Goal: Task Accomplishment & Management: Complete application form

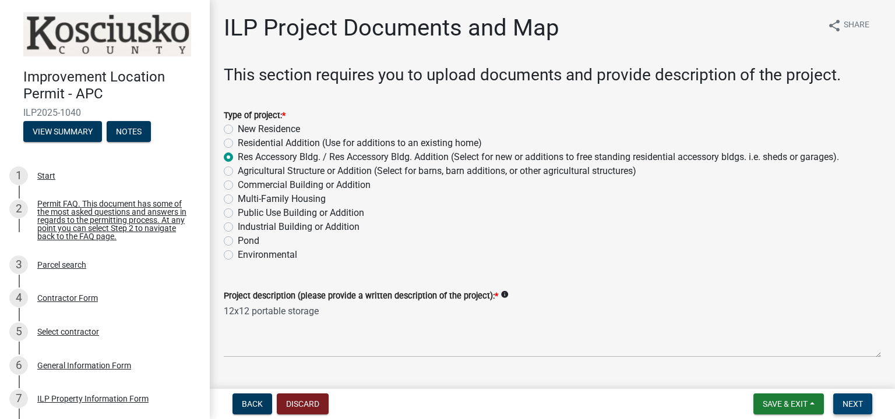
click at [853, 406] on span "Next" at bounding box center [852, 404] width 20 height 9
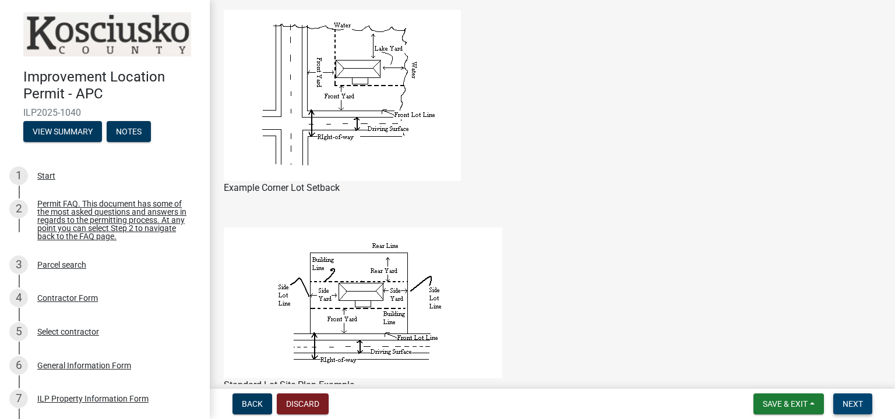
scroll to position [641, 0]
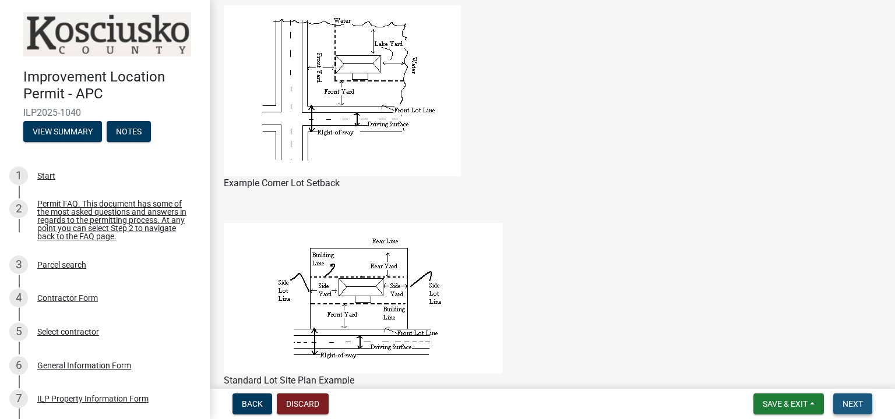
click at [851, 406] on span "Next" at bounding box center [852, 404] width 20 height 9
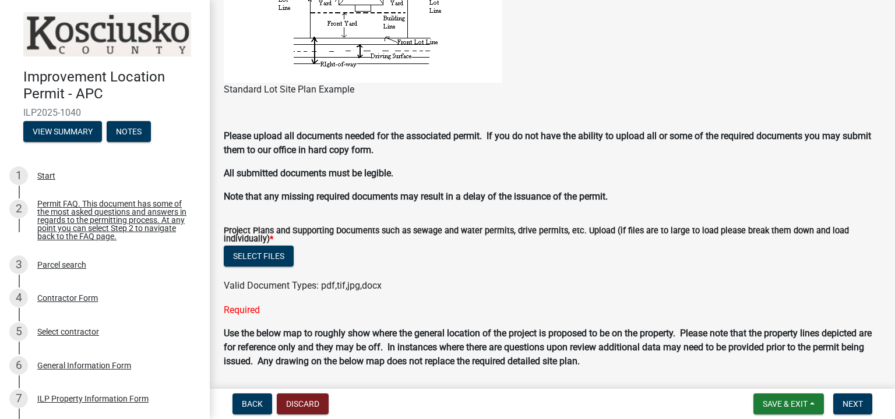
scroll to position [757, 0]
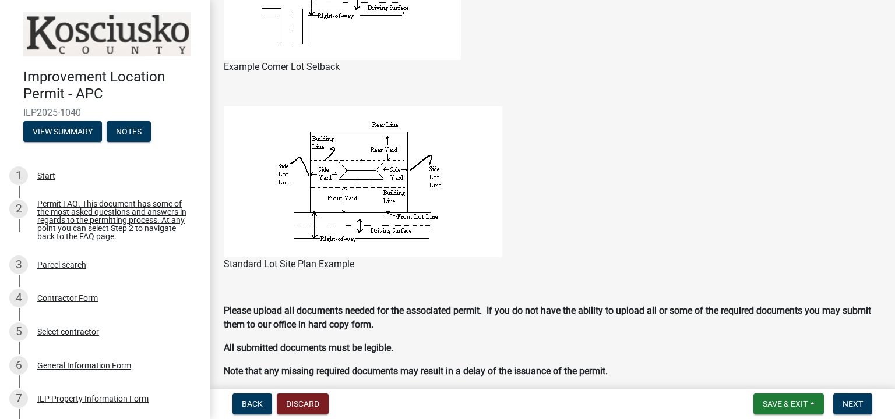
click at [719, 140] on figure "Standard Lot Site Plan Example" at bounding box center [552, 189] width 657 height 165
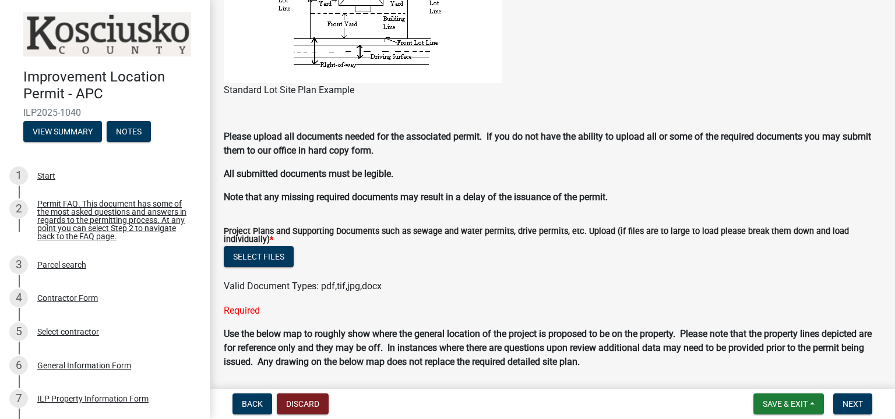
scroll to position [932, 0]
click at [274, 267] on button "Select files" at bounding box center [259, 256] width 70 height 21
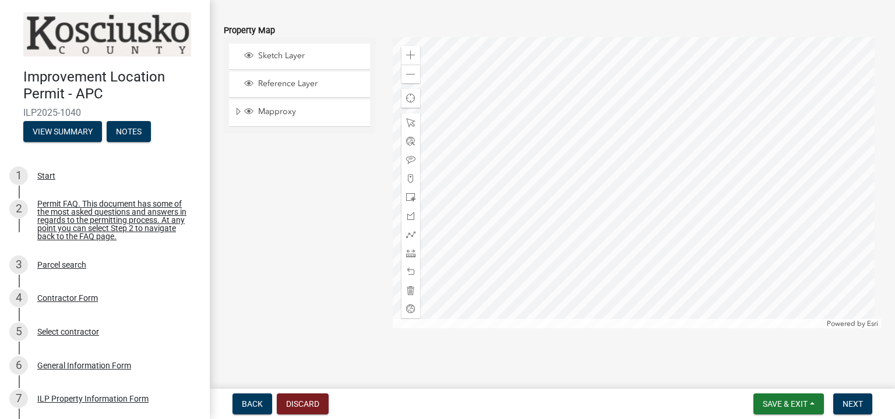
scroll to position [1334, 0]
click at [851, 401] on span "Next" at bounding box center [852, 404] width 20 height 9
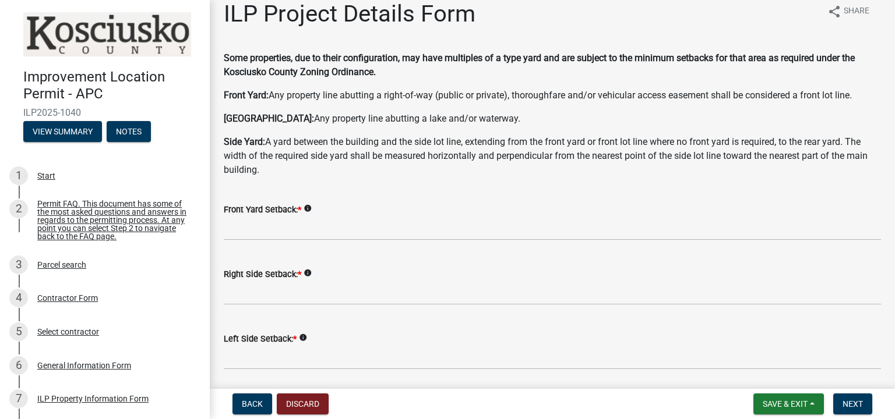
scroll to position [0, 0]
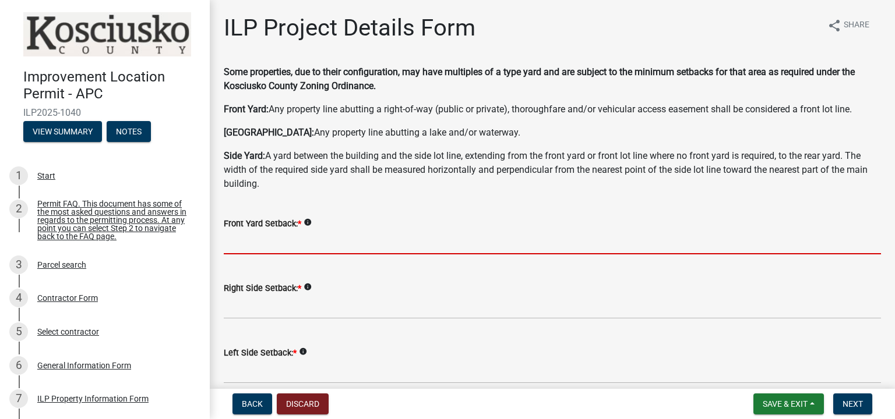
click at [293, 243] on input "text" at bounding box center [552, 243] width 657 height 24
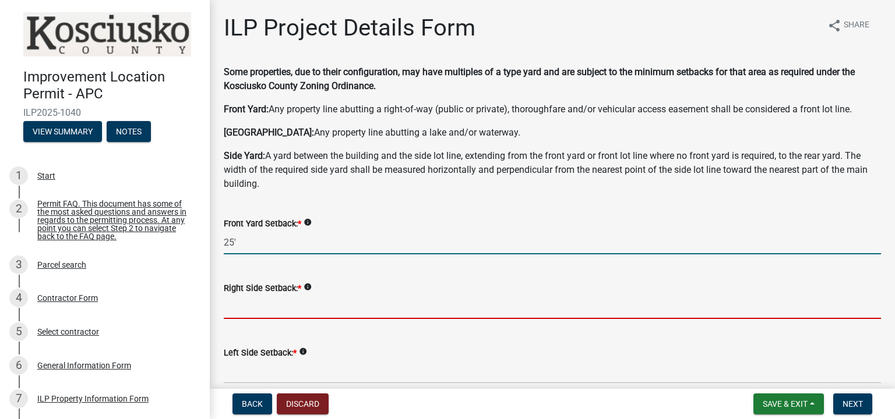
type input "25.0"
click at [274, 307] on input "text" at bounding box center [552, 307] width 657 height 24
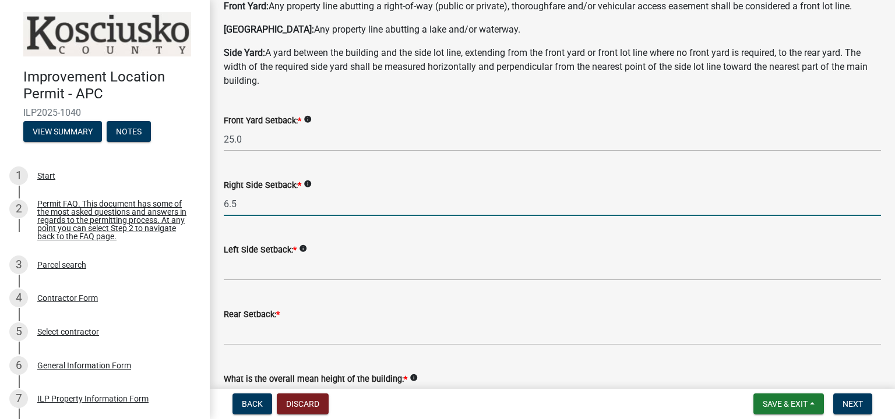
scroll to position [117, 0]
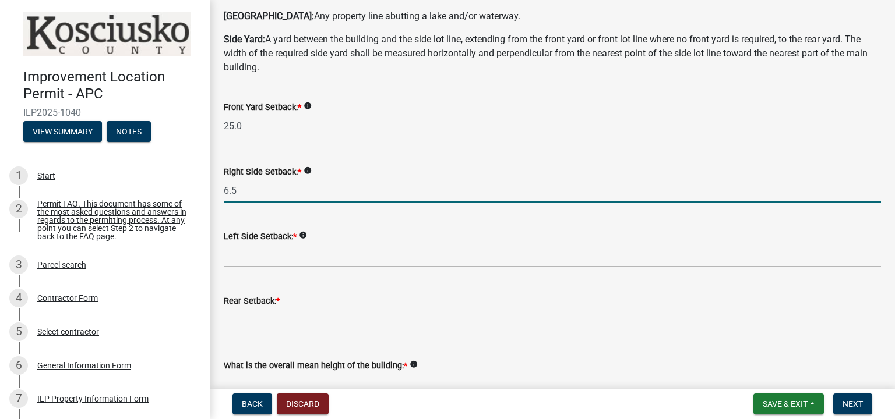
type input "6.5"
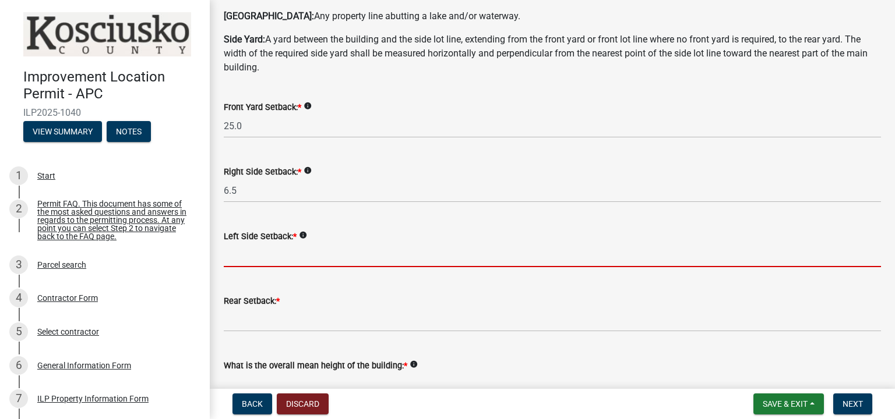
click at [256, 257] on input "text" at bounding box center [552, 256] width 657 height 24
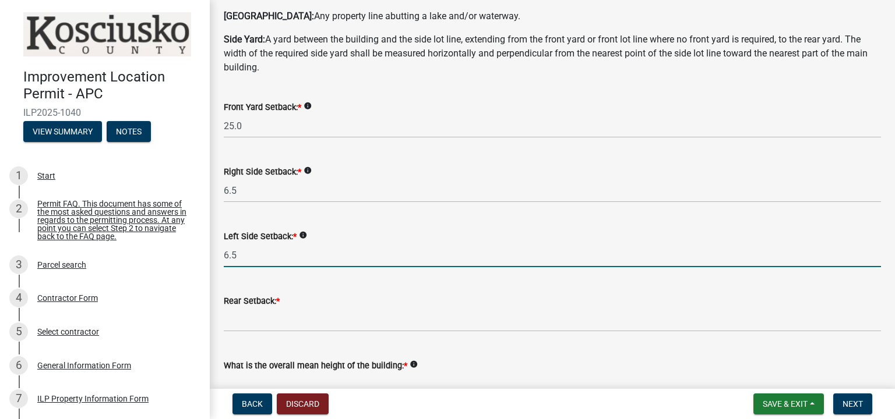
type input "6.5"
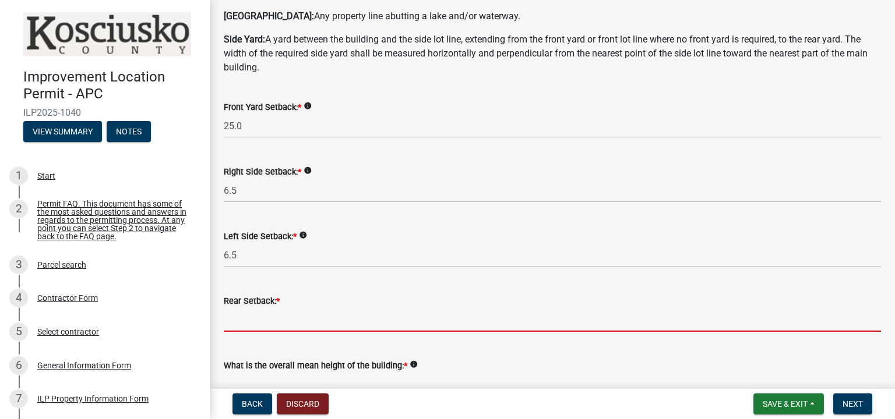
click at [280, 317] on input "text" at bounding box center [552, 320] width 657 height 24
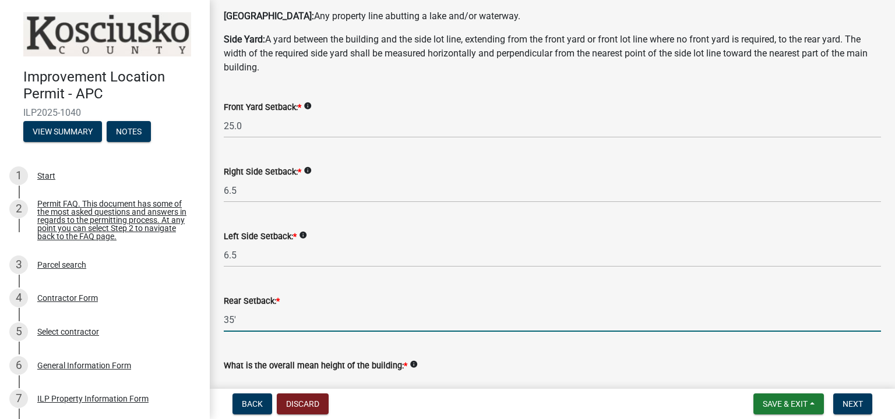
scroll to position [175, 0]
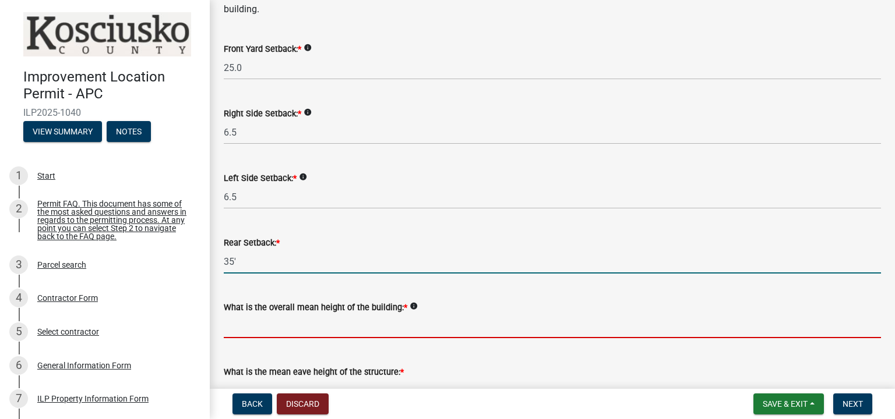
type input "35.0"
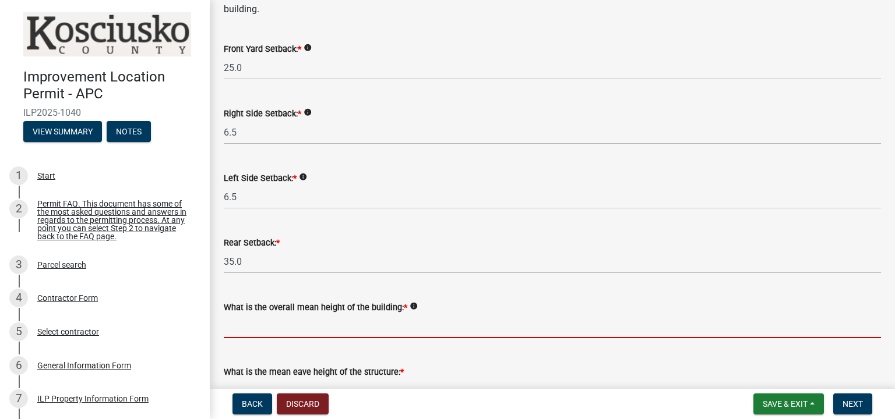
click at [299, 317] on input "text" at bounding box center [552, 327] width 657 height 24
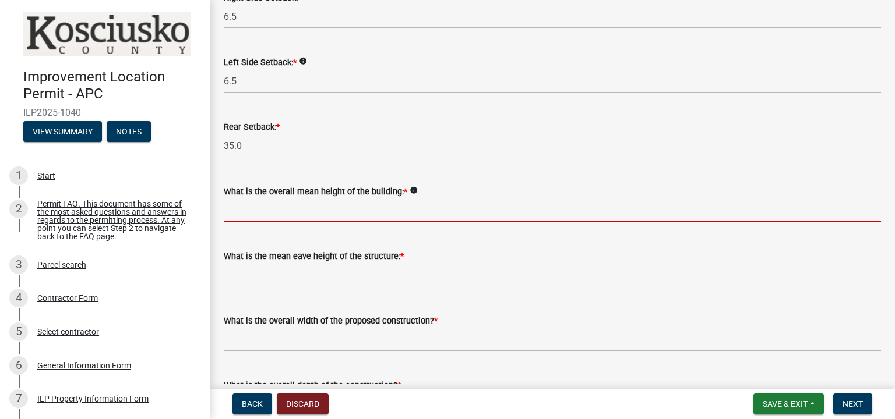
scroll to position [291, 0]
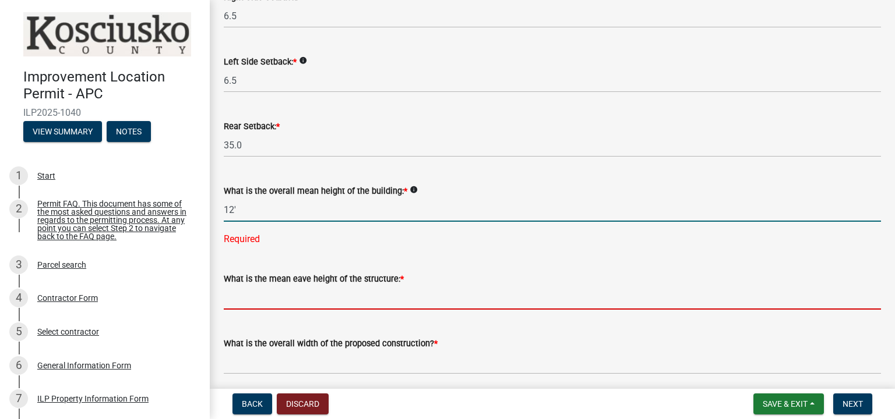
type input "12.0"
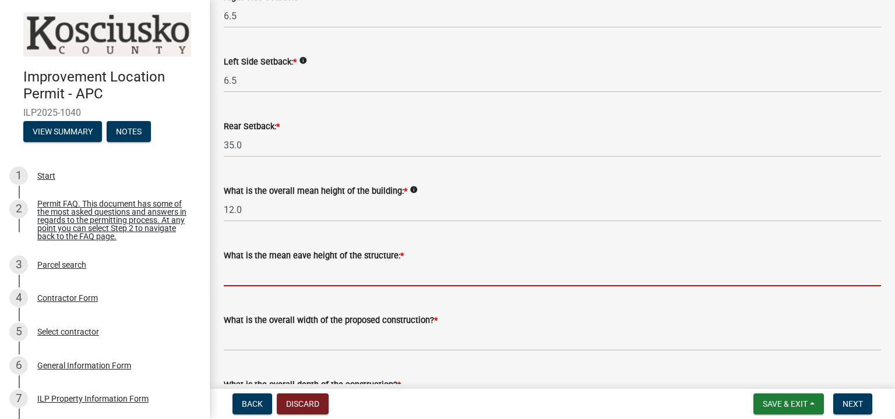
click at [317, 299] on wm-data-entity-input-list "Some properties, due to their configuration, may have multiples of a type yard …" at bounding box center [552, 363] width 657 height 1178
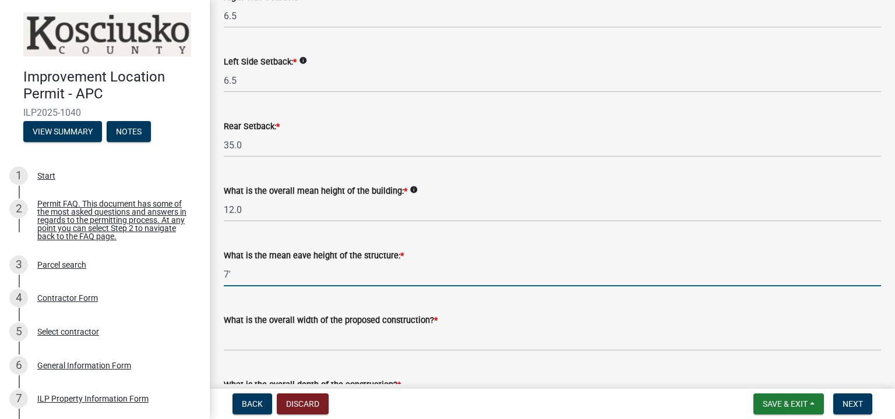
scroll to position [350, 0]
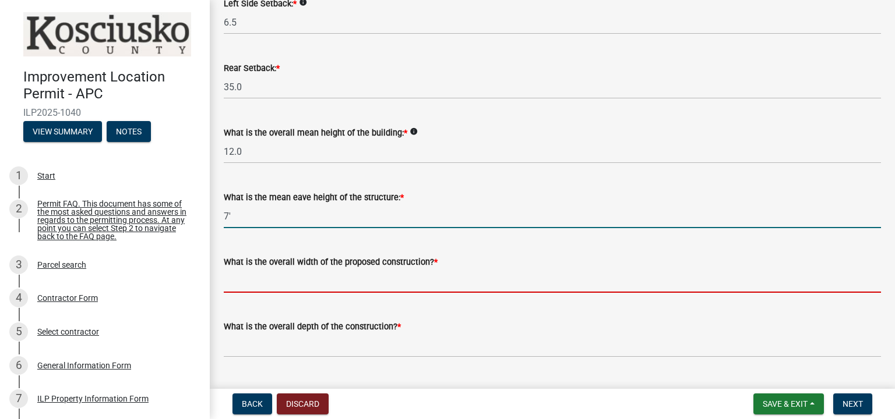
type input "7.0"
click at [295, 287] on input "text" at bounding box center [552, 281] width 657 height 24
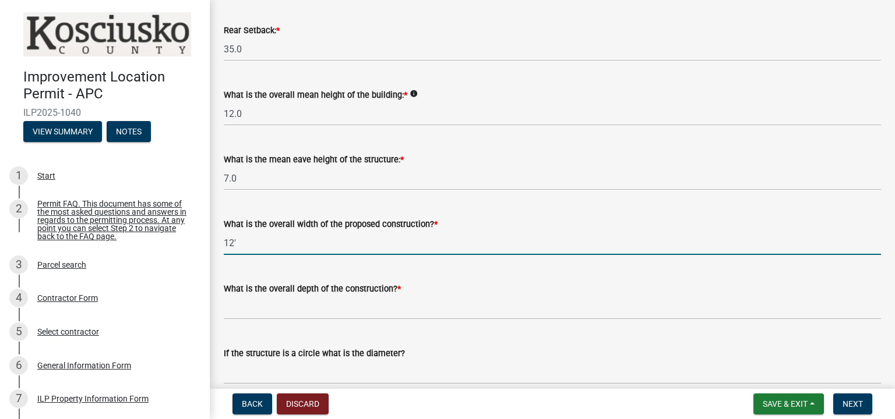
scroll to position [408, 0]
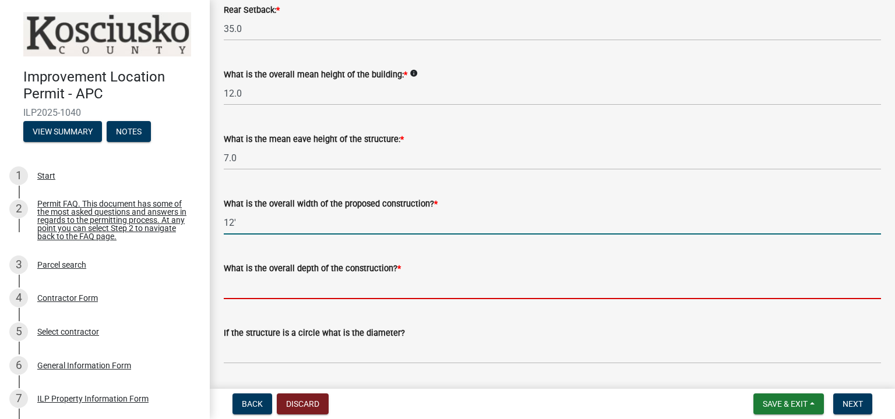
type input "12.00"
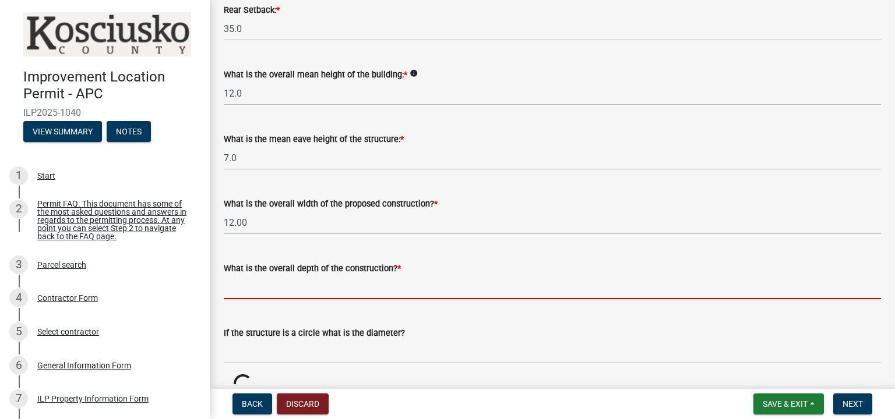
click at [290, 290] on input "text" at bounding box center [552, 288] width 657 height 24
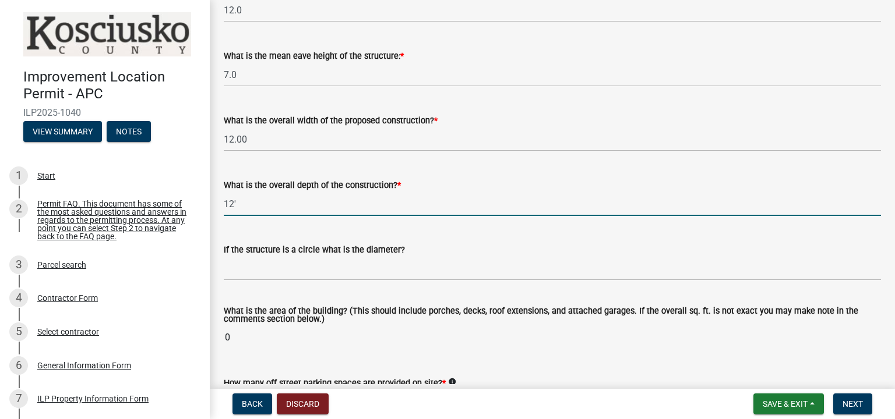
scroll to position [524, 0]
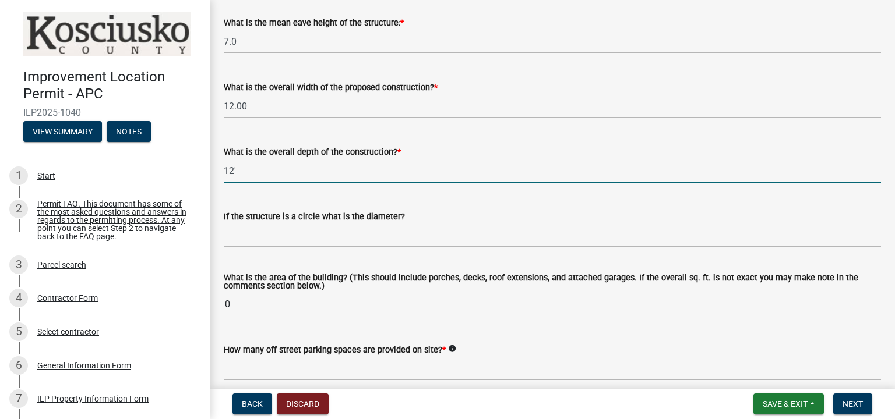
drag, startPoint x: 238, startPoint y: 171, endPoint x: 223, endPoint y: 170, distance: 15.2
click at [223, 170] on div "What is the overall depth of the construction? * 12'" at bounding box center [552, 156] width 675 height 54
type input "28.00"
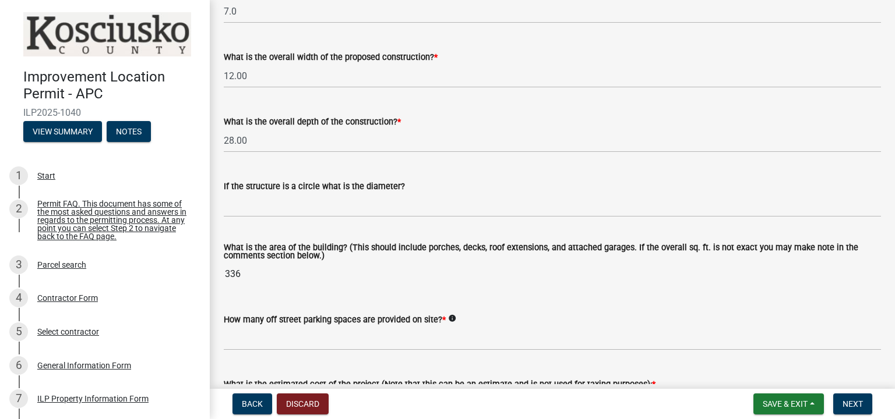
scroll to position [583, 0]
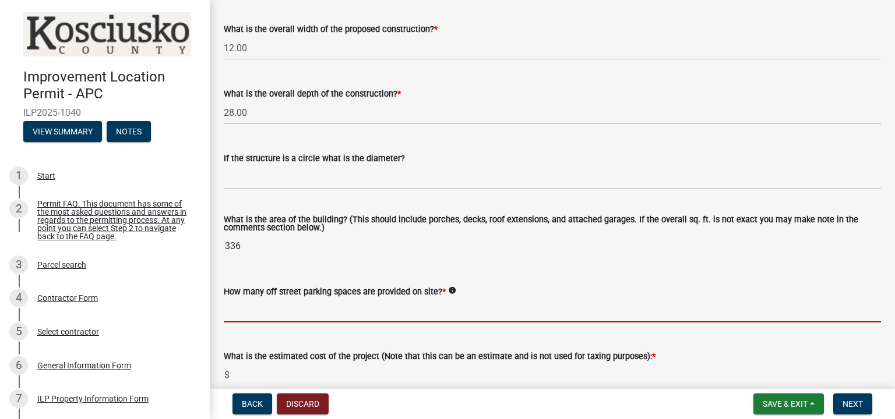
click at [259, 312] on input "text" at bounding box center [552, 311] width 657 height 24
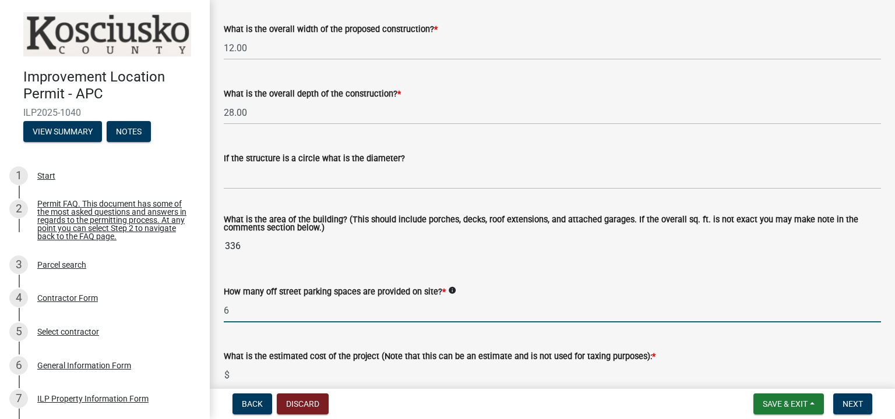
scroll to position [641, 0]
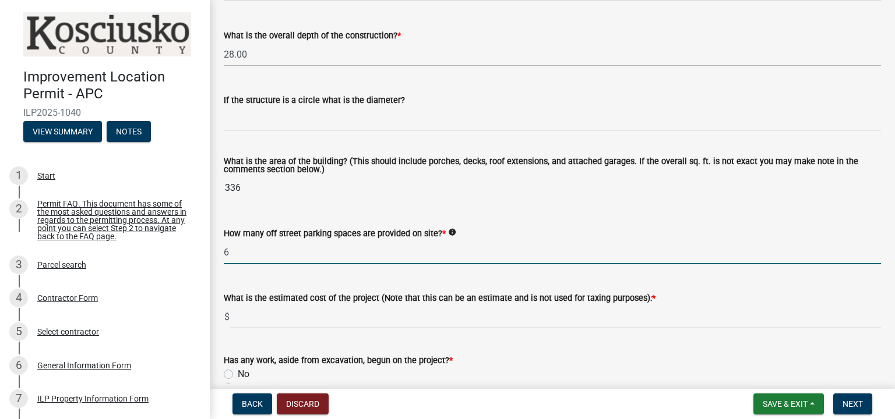
type input "6"
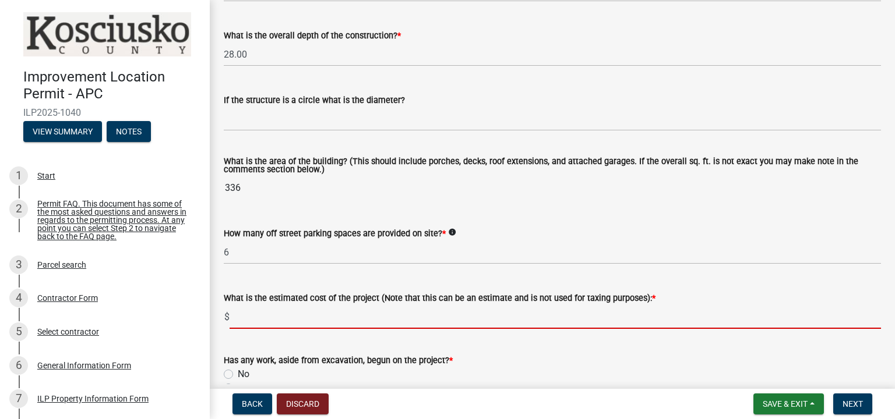
click at [246, 320] on input "text" at bounding box center [555, 317] width 651 height 24
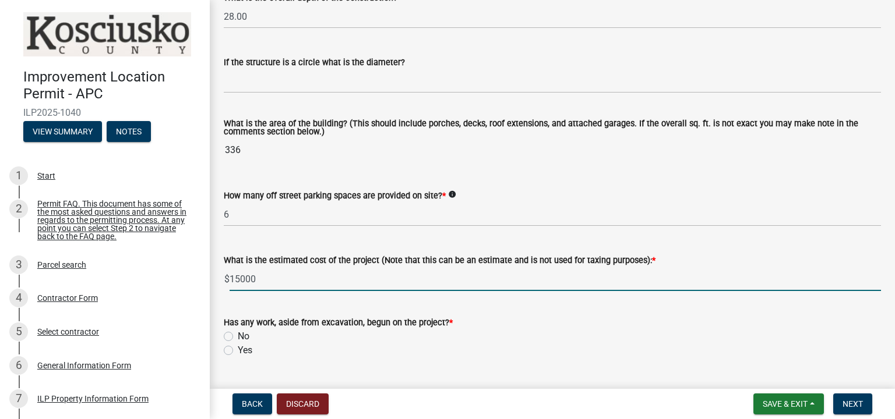
scroll to position [699, 0]
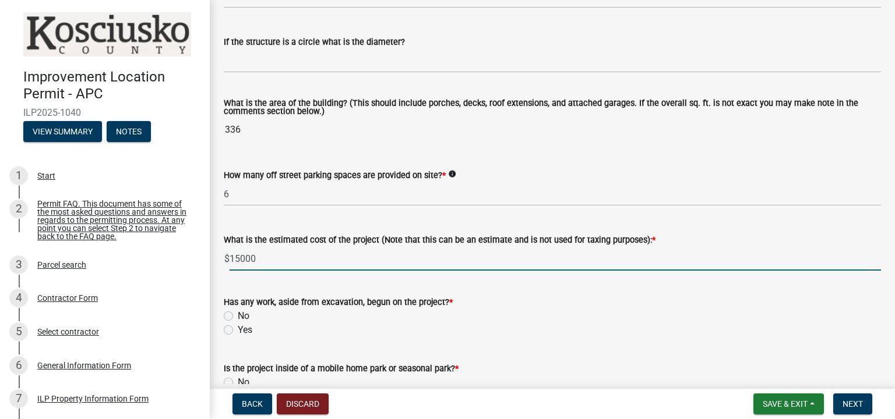
type input "15000"
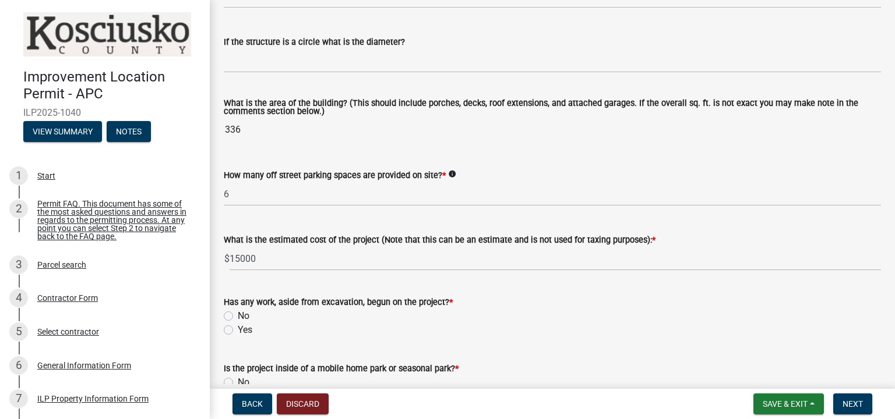
click at [238, 317] on label "No" at bounding box center [244, 316] width 12 height 14
click at [238, 317] on input "No" at bounding box center [242, 313] width 8 height 8
radio input "true"
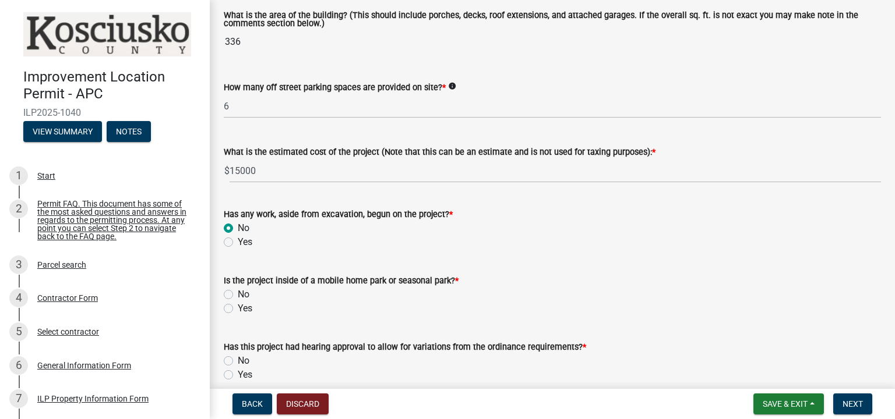
scroll to position [816, 0]
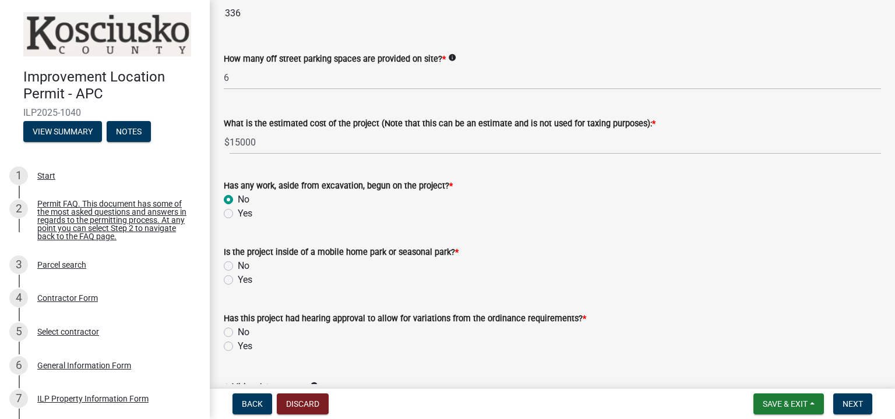
click at [238, 267] on label "No" at bounding box center [244, 266] width 12 height 14
click at [238, 267] on input "No" at bounding box center [242, 263] width 8 height 8
radio input "true"
click at [238, 334] on label "No" at bounding box center [244, 333] width 12 height 14
click at [238, 333] on input "No" at bounding box center [242, 330] width 8 height 8
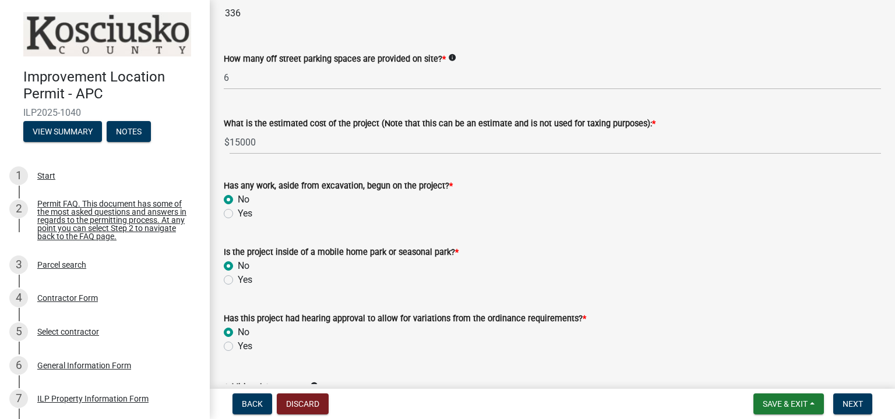
radio input "true"
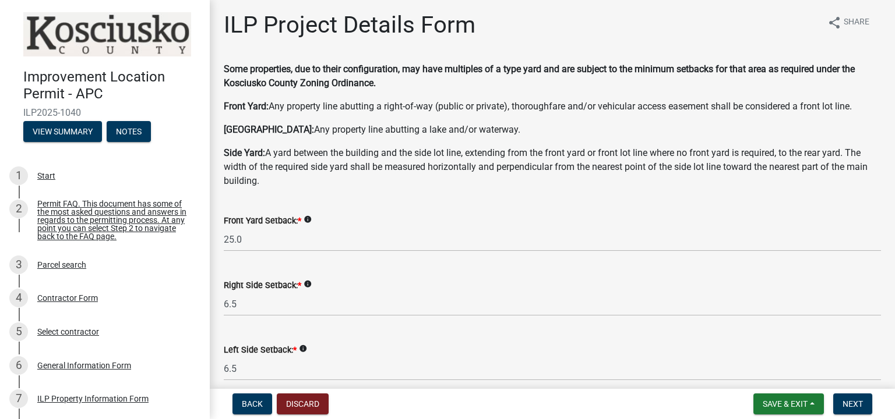
scroll to position [0, 0]
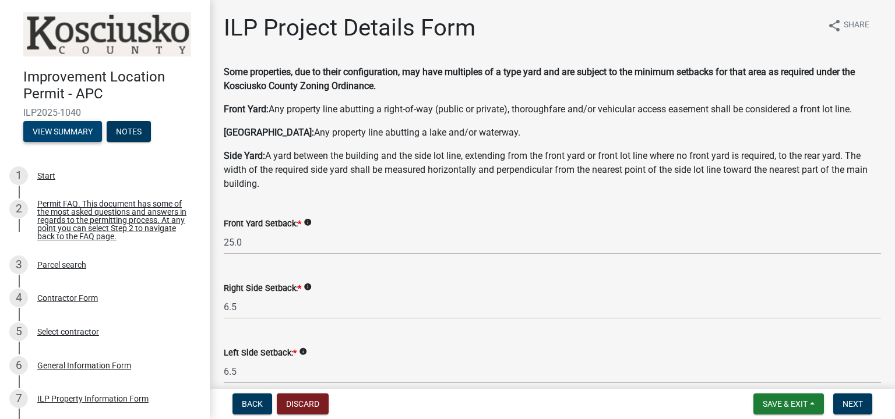
click at [68, 131] on button "View Summary" at bounding box center [62, 131] width 79 height 21
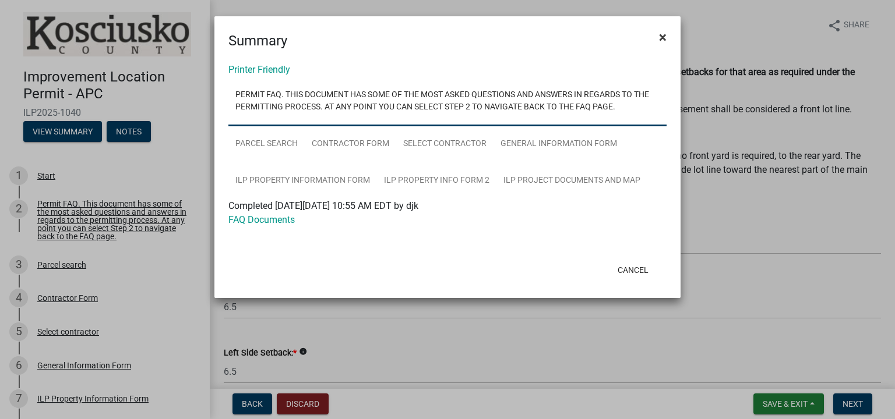
click at [664, 40] on span "×" at bounding box center [663, 37] width 8 height 16
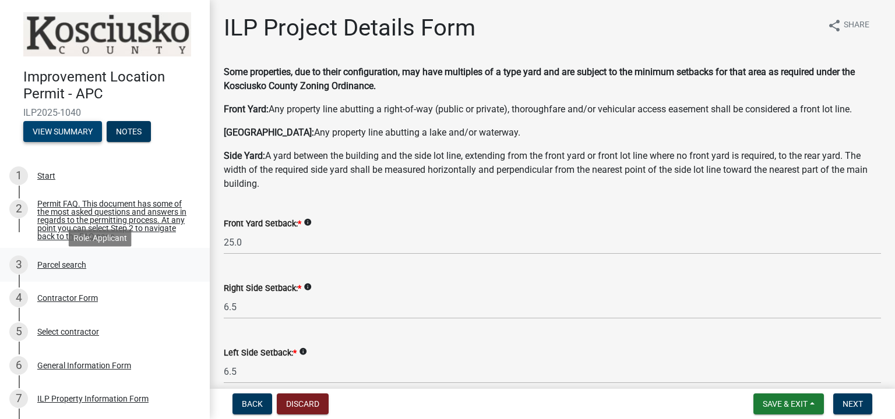
scroll to position [58, 0]
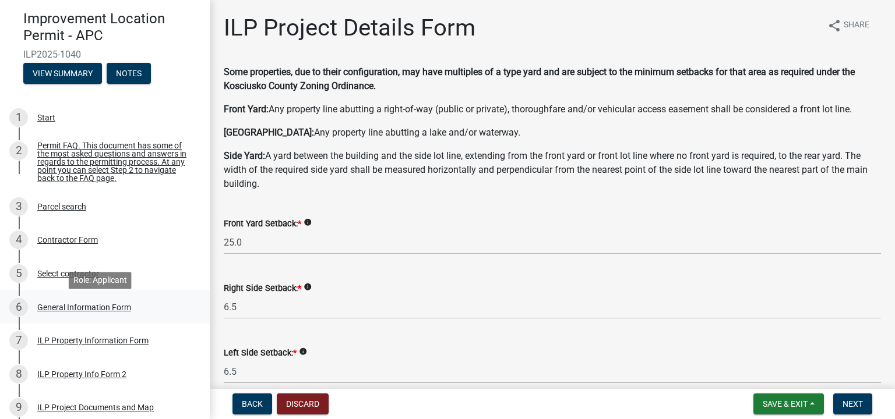
click at [108, 311] on div "General Information Form" at bounding box center [84, 308] width 94 height 8
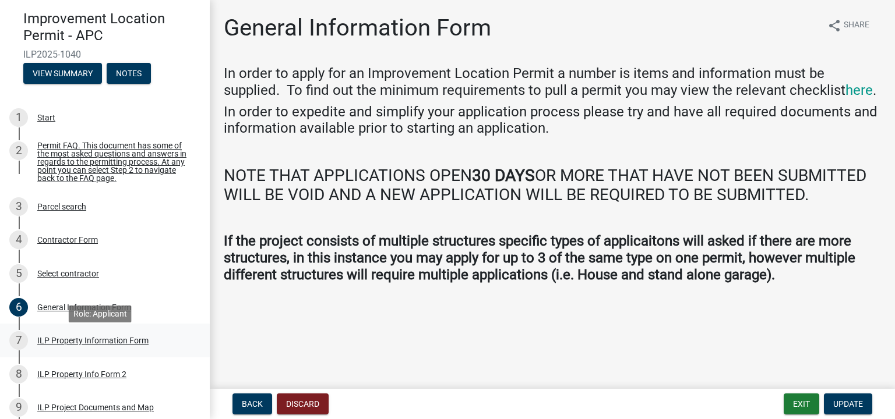
click at [100, 345] on div "ILP Property Information Form" at bounding box center [92, 341] width 111 height 8
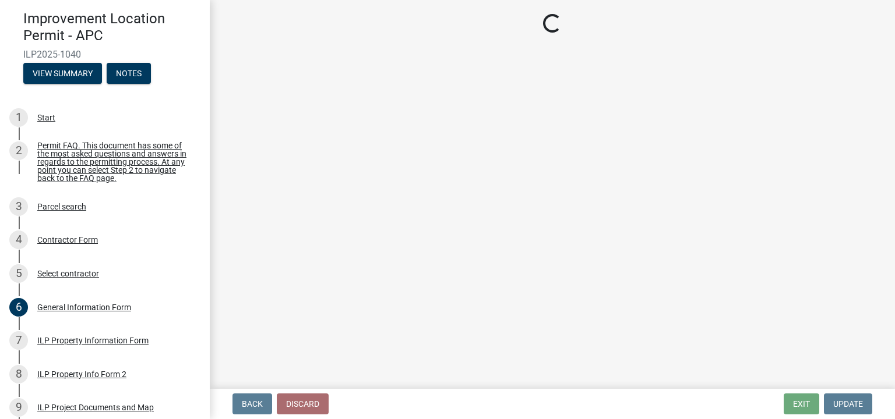
select select "ce5e5af6-c6c5-4687-8c03-18a23ec22597"
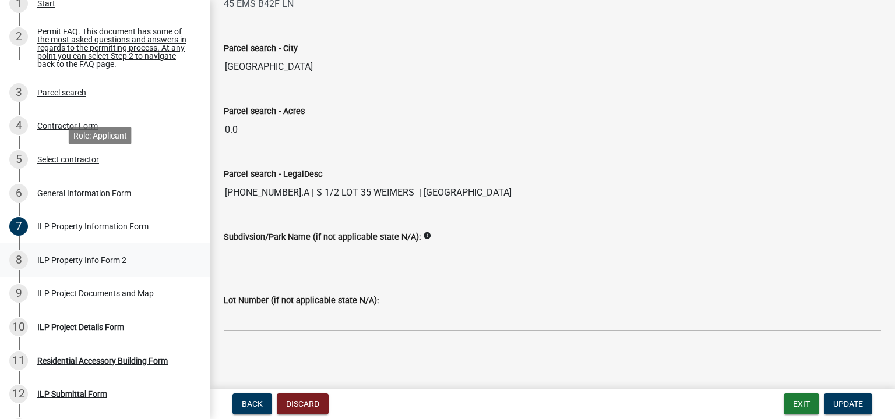
scroll to position [175, 0]
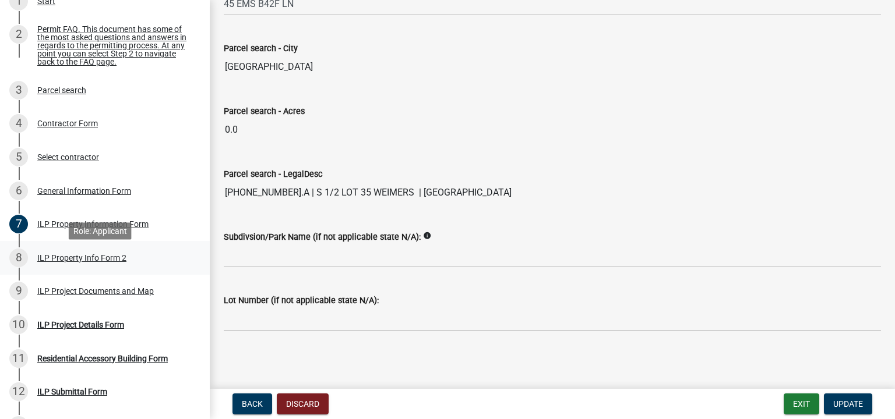
click at [97, 262] on div "ILP Property Info Form 2" at bounding box center [81, 258] width 89 height 8
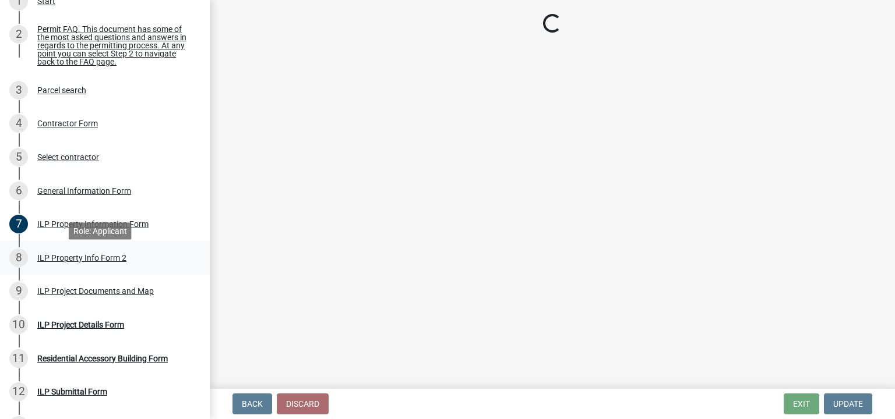
scroll to position [0, 0]
select select "d5ef8917-5513-464f-93cd-11bc9adf3566"
select select "1146270b-2111-4e23-bf7f-74ce85cf7041"
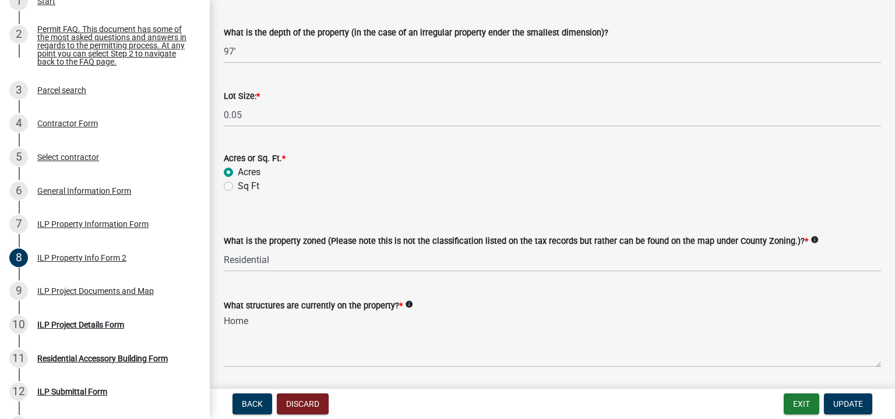
scroll to position [553, 0]
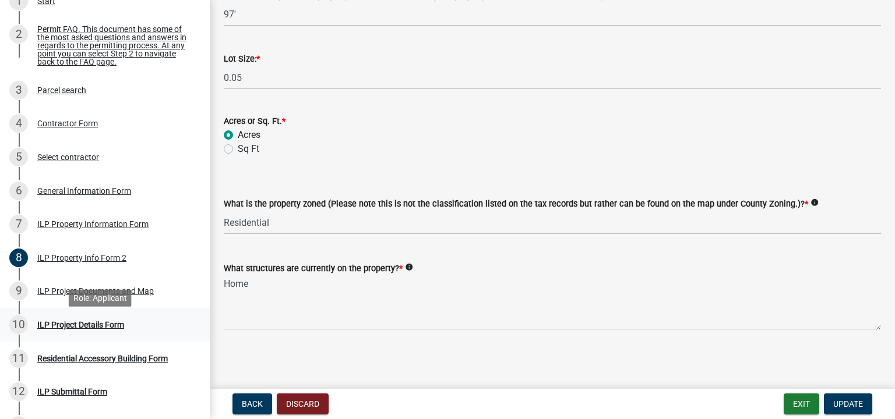
click at [103, 329] on div "ILP Project Details Form" at bounding box center [80, 325] width 87 height 8
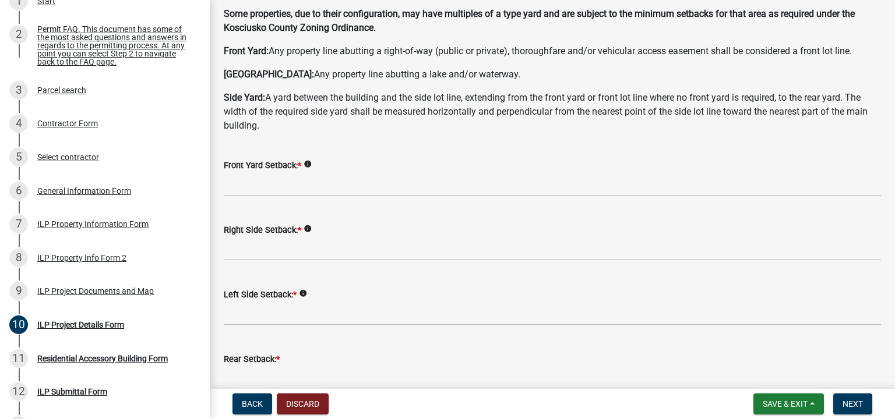
scroll to position [0, 0]
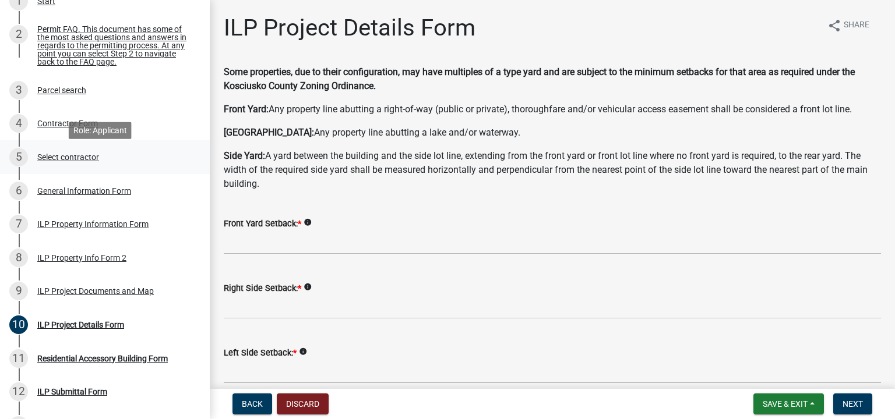
click at [78, 161] on div "Select contractor" at bounding box center [68, 157] width 62 height 8
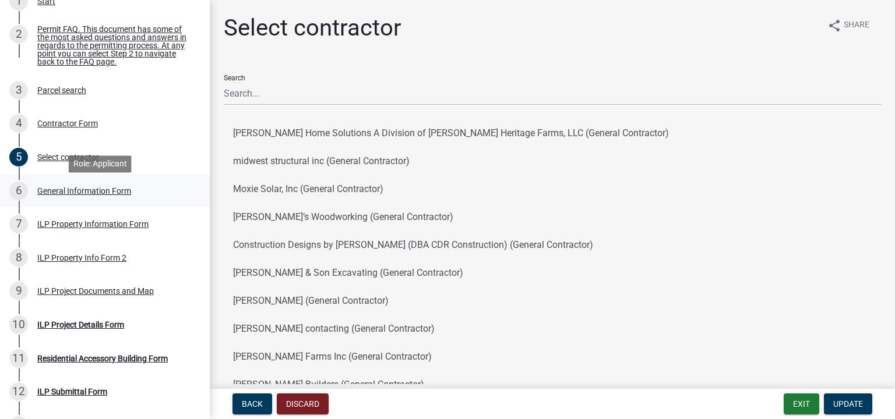
click at [91, 195] on div "General Information Form" at bounding box center [84, 191] width 94 height 8
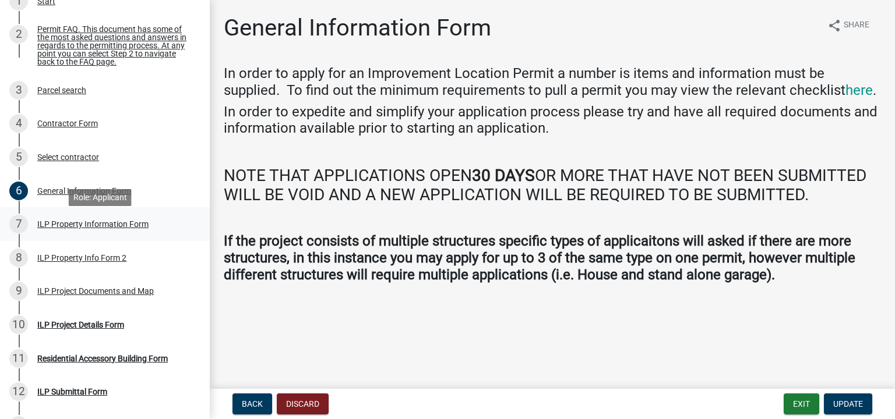
click at [107, 228] on div "ILP Property Information Form" at bounding box center [92, 224] width 111 height 8
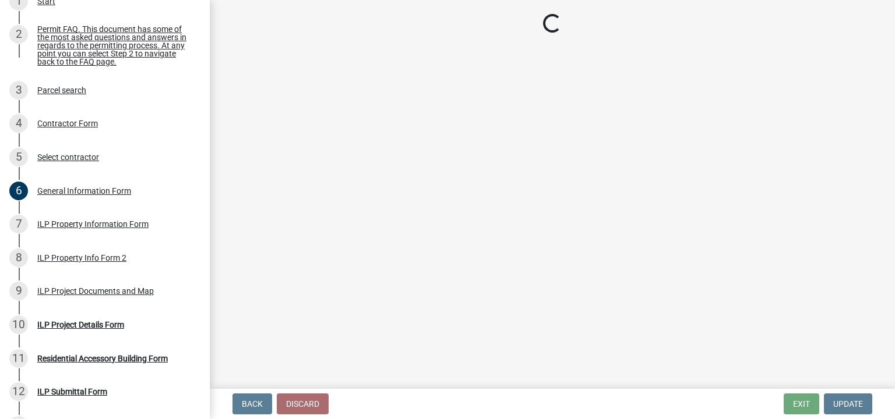
select select "ce5e5af6-c6c5-4687-8c03-18a23ec22597"
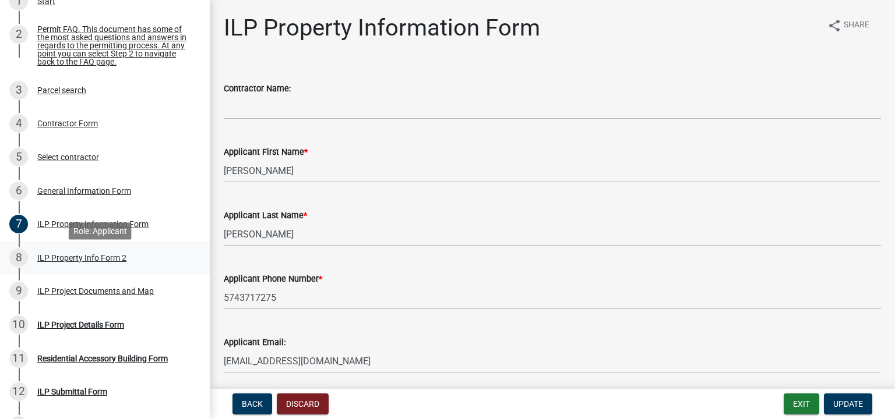
click at [114, 262] on div "ILP Property Info Form 2" at bounding box center [81, 258] width 89 height 8
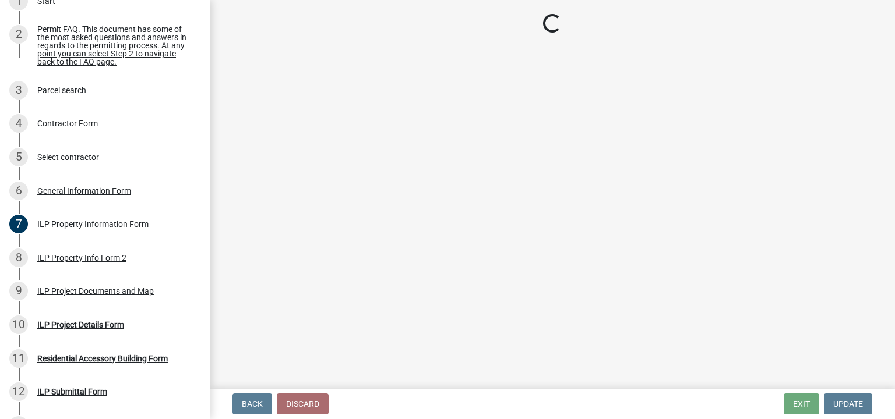
select select "d5ef8917-5513-464f-93cd-11bc9adf3566"
select select "1146270b-2111-4e23-bf7f-74ce85cf7041"
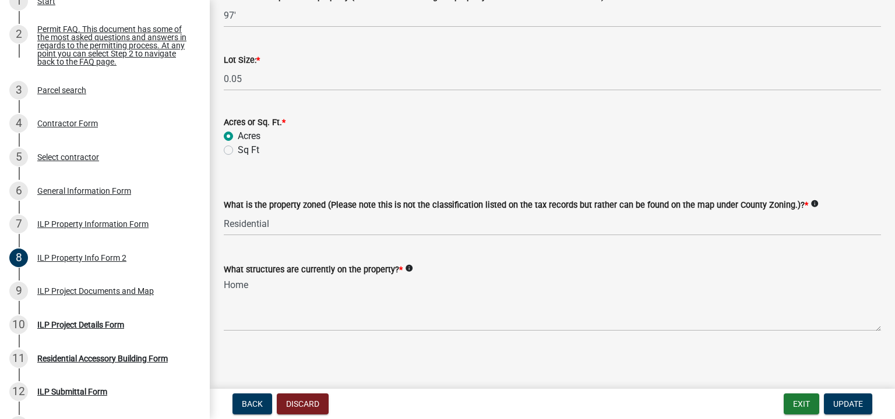
scroll to position [553, 0]
click at [126, 295] on div "ILP Project Documents and Map" at bounding box center [95, 291] width 117 height 8
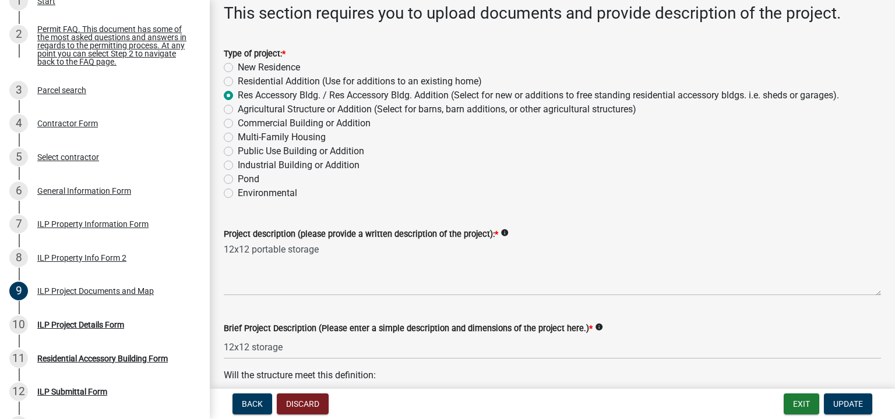
scroll to position [117, 0]
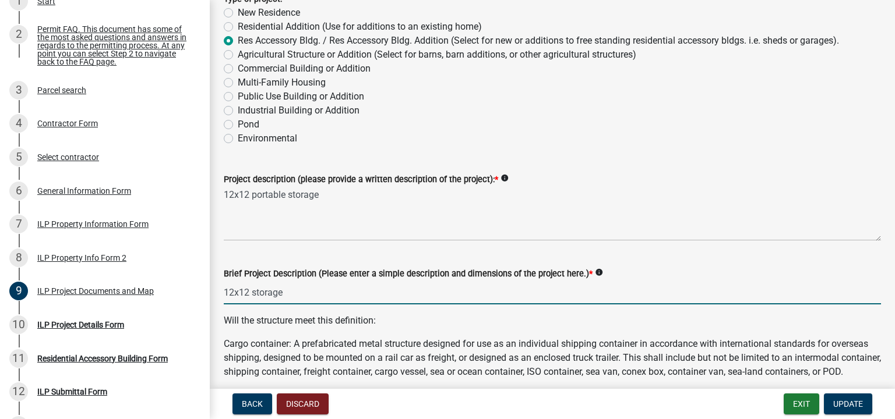
click at [248, 295] on input "12x12 storage" at bounding box center [552, 293] width 657 height 24
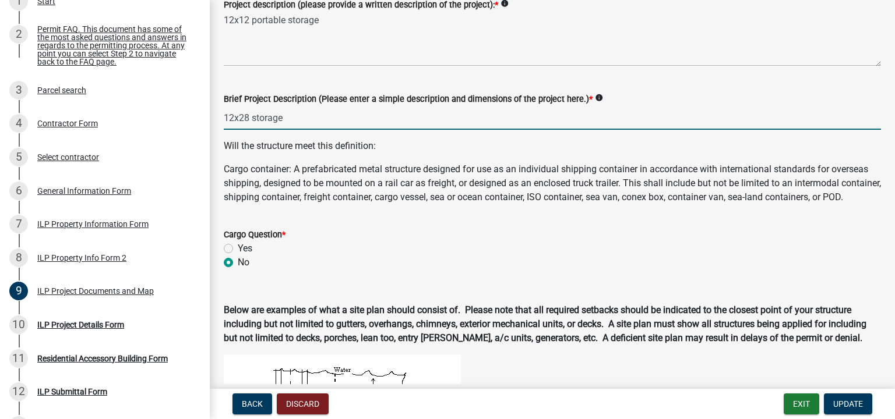
scroll to position [175, 0]
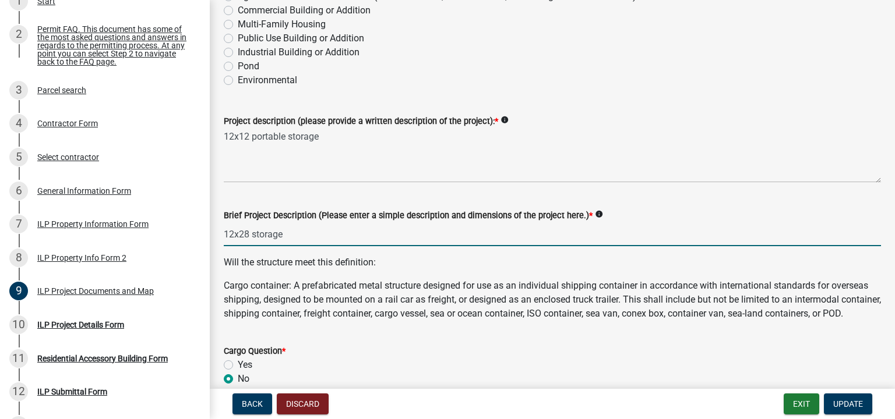
type input "12x28 storage"
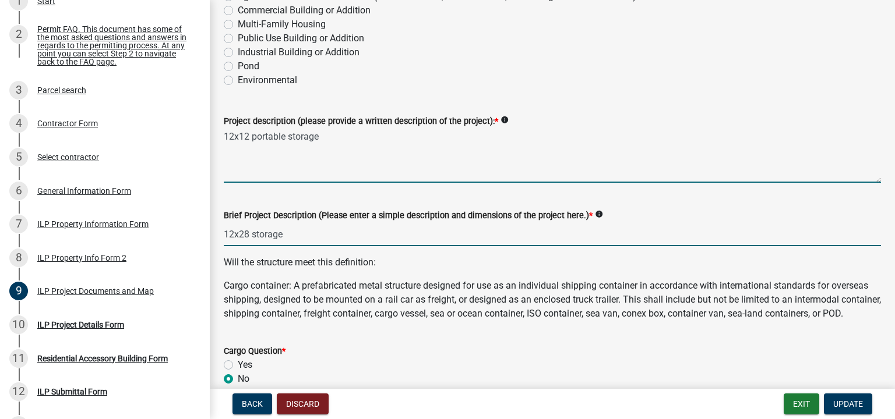
click at [248, 137] on textarea "12x12 portable storage" at bounding box center [552, 155] width 657 height 55
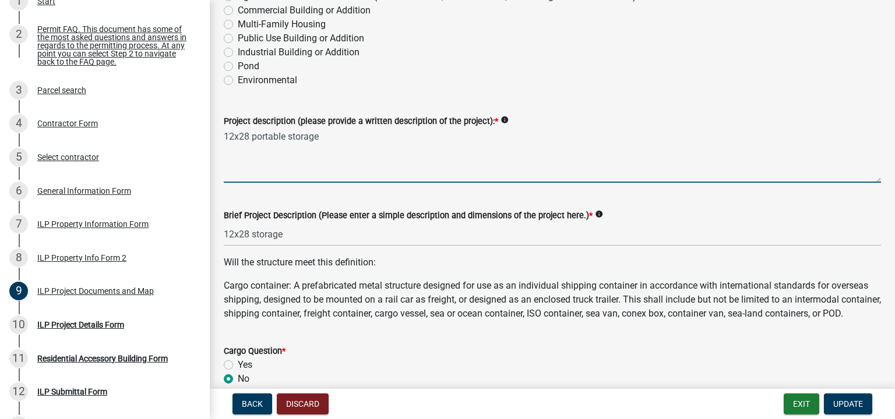
type textarea "12x28 portable storage"
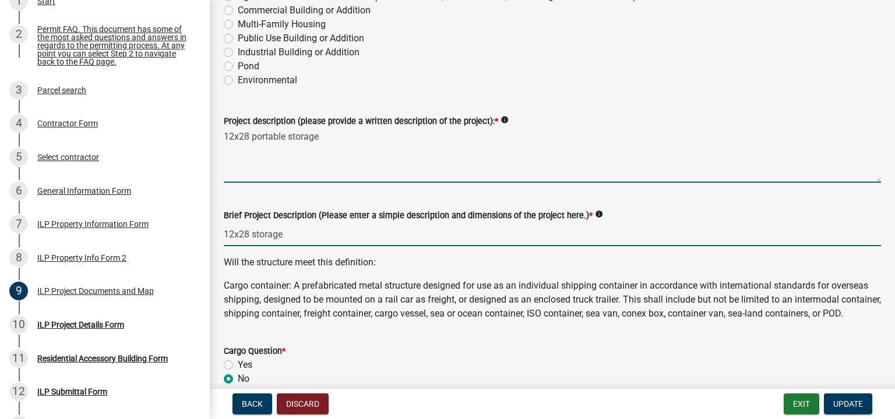
click at [621, 223] on input "12x28 storage" at bounding box center [552, 235] width 657 height 24
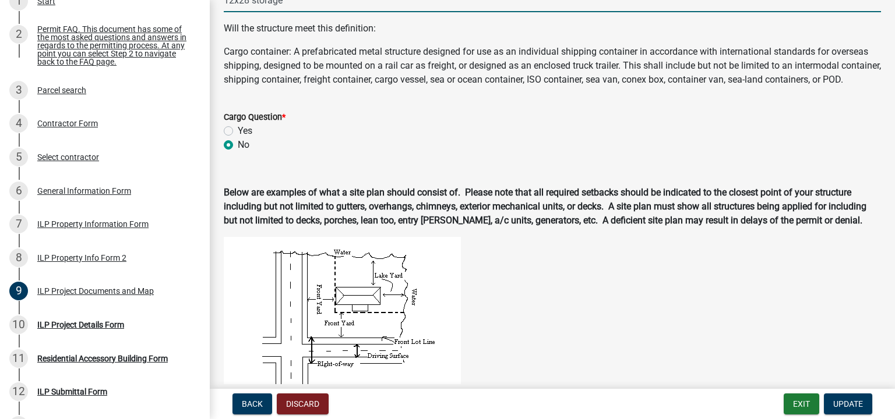
scroll to position [524, 0]
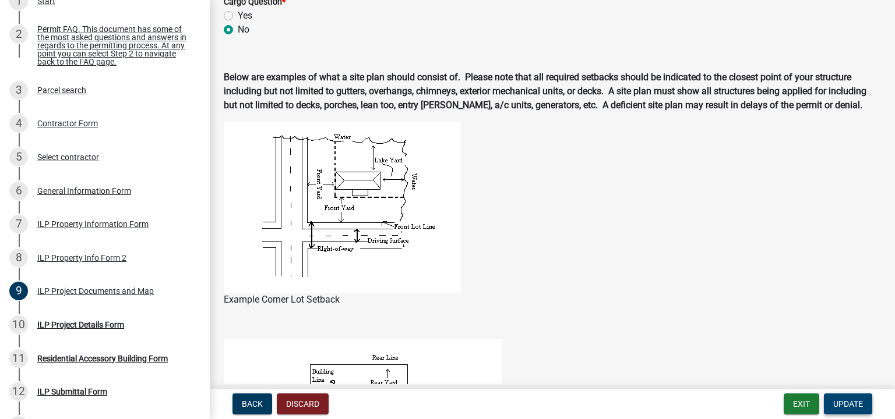
click at [844, 404] on span "Update" at bounding box center [848, 404] width 30 height 9
click at [853, 406] on span "Update" at bounding box center [848, 404] width 30 height 9
click at [97, 329] on div "ILP Project Details Form" at bounding box center [80, 325] width 87 height 8
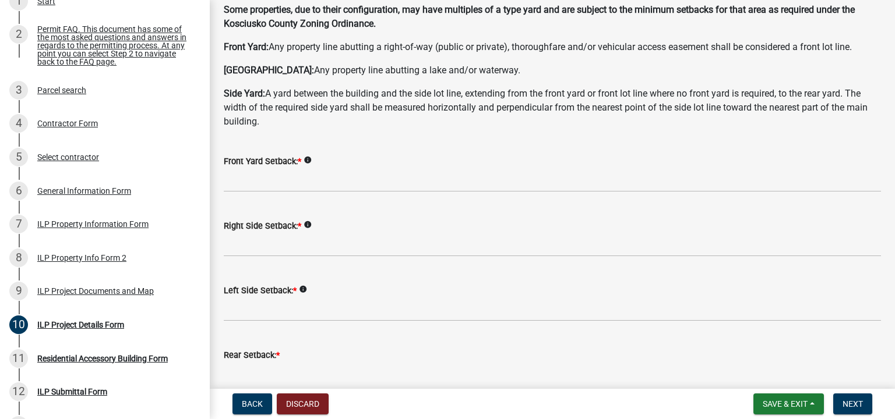
scroll to position [58, 0]
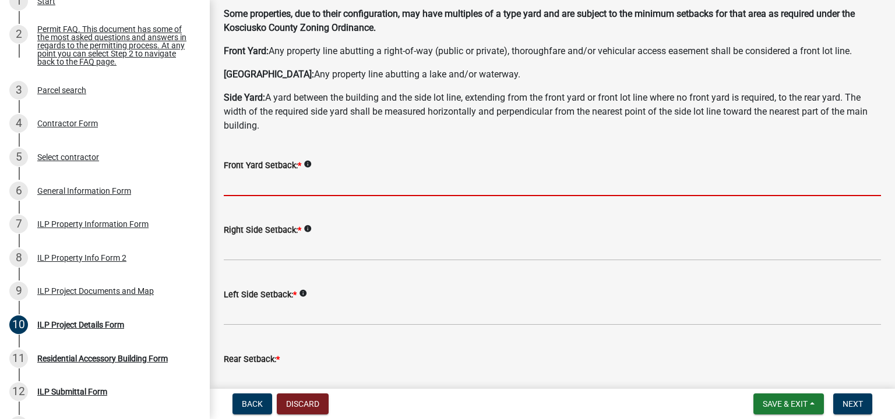
click at [270, 181] on input "text" at bounding box center [552, 184] width 657 height 24
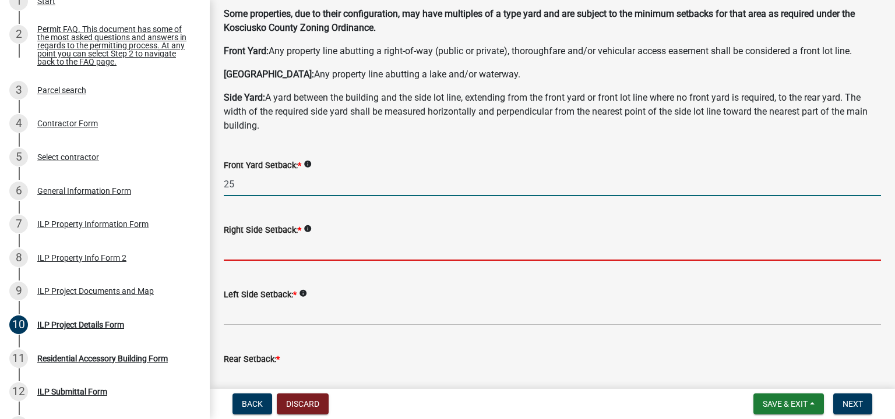
type input "25.0"
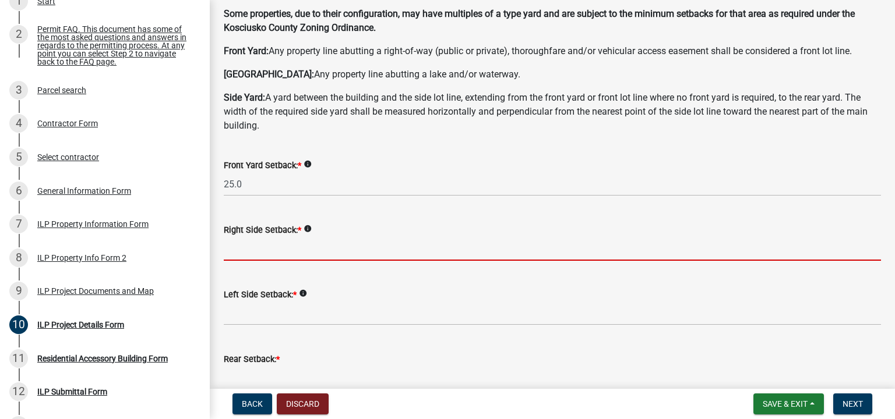
click at [264, 249] on input "text" at bounding box center [552, 249] width 657 height 24
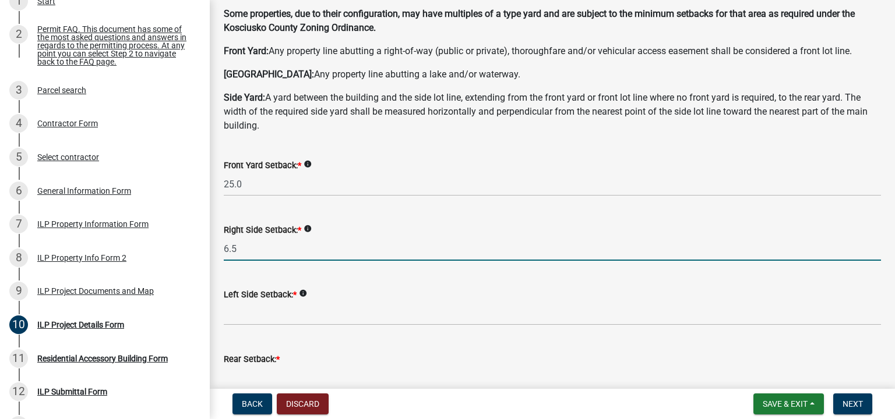
type input "6.5"
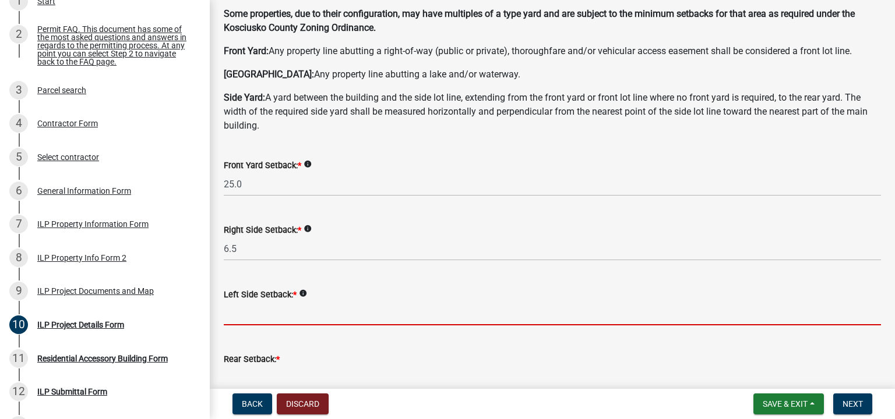
click at [253, 312] on input "text" at bounding box center [552, 314] width 657 height 24
type input "5"
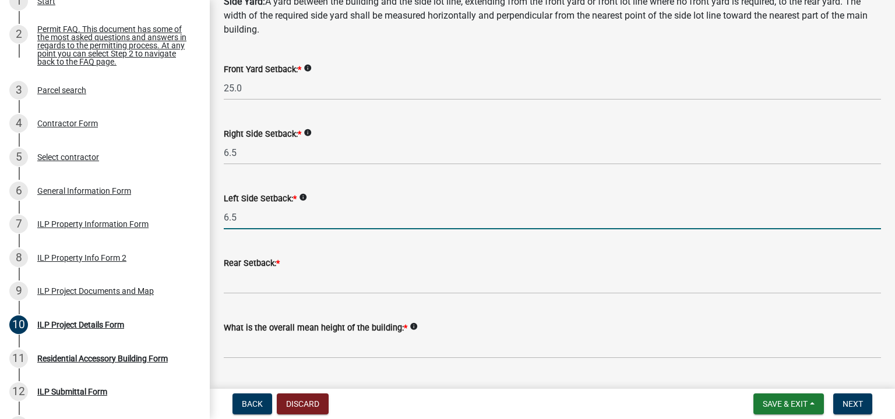
scroll to position [175, 0]
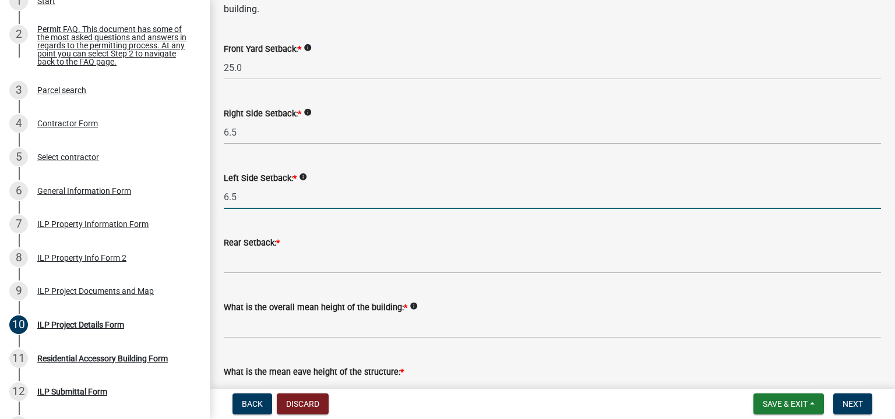
type input "6.5"
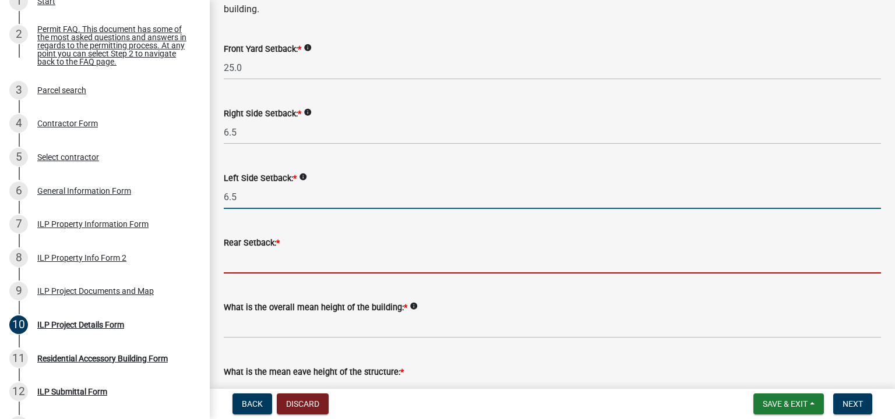
click at [295, 258] on input "text" at bounding box center [552, 262] width 657 height 24
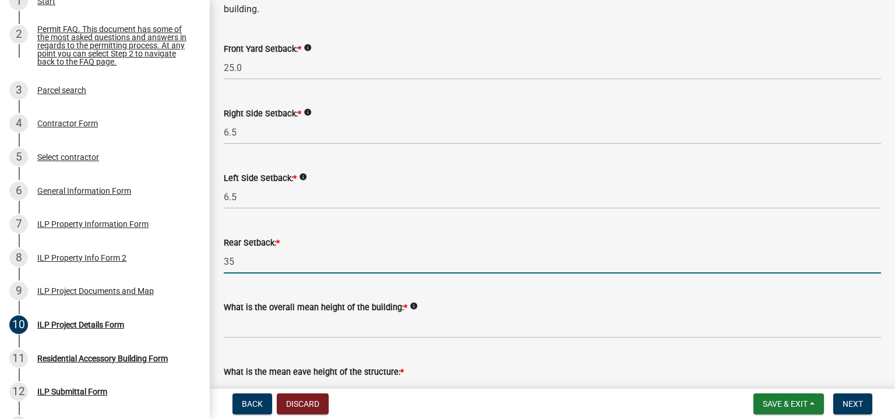
scroll to position [233, 0]
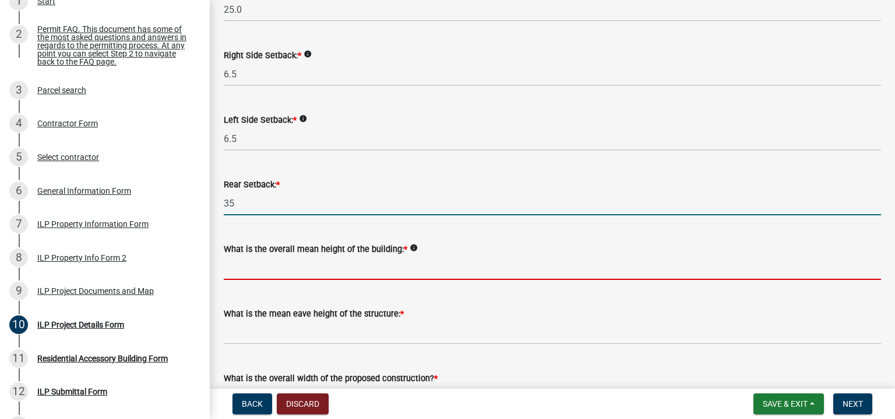
type input "35.0"
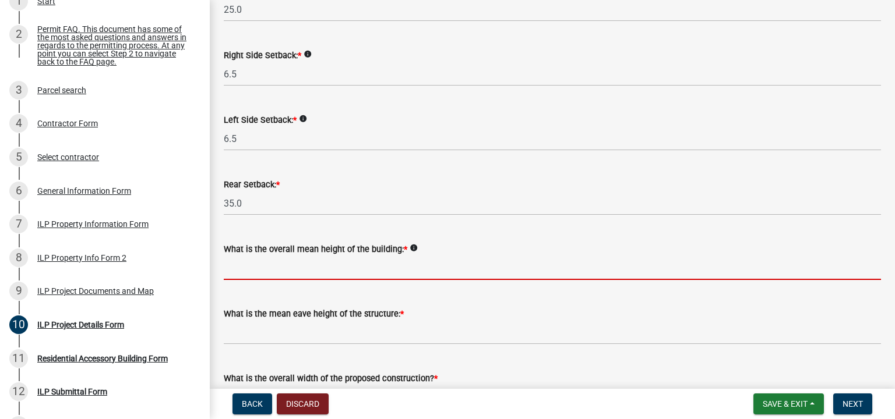
click at [276, 271] on input "text" at bounding box center [552, 268] width 657 height 24
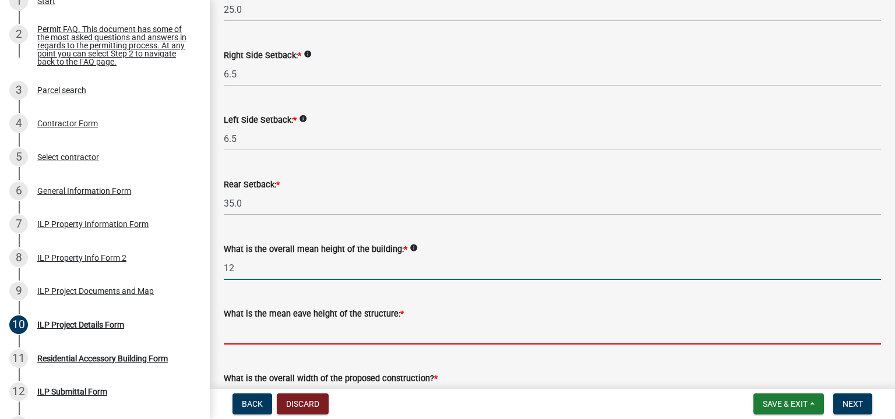
type input "12.0"
click at [276, 334] on input "text" at bounding box center [552, 333] width 657 height 24
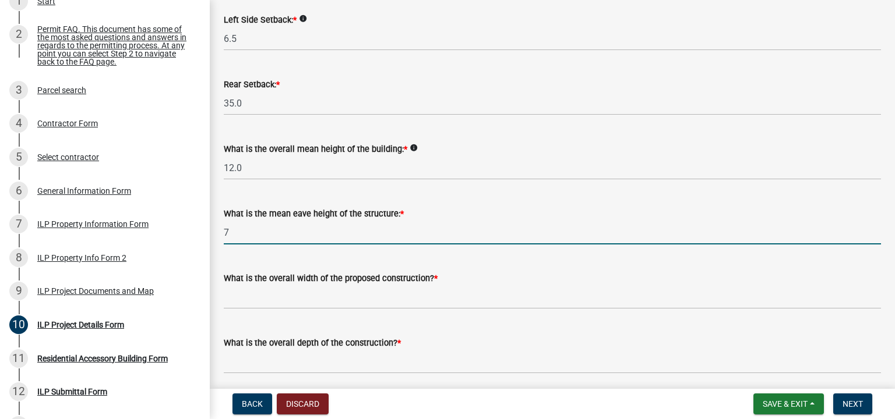
scroll to position [350, 0]
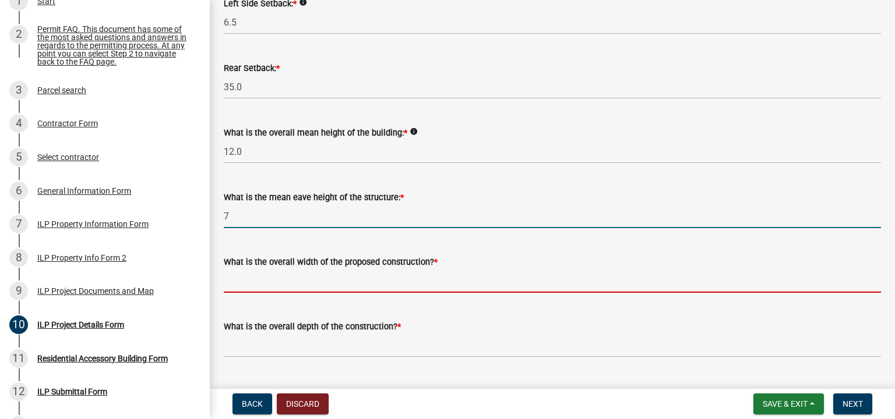
type input "7.0"
click at [284, 283] on input "text" at bounding box center [552, 281] width 657 height 24
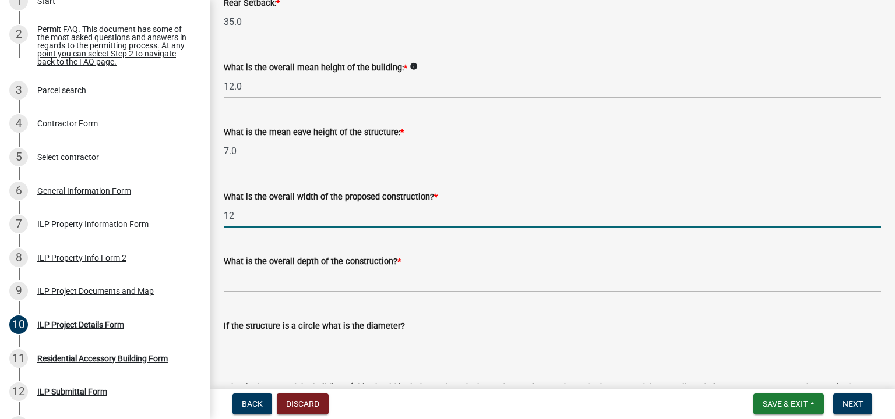
scroll to position [466, 0]
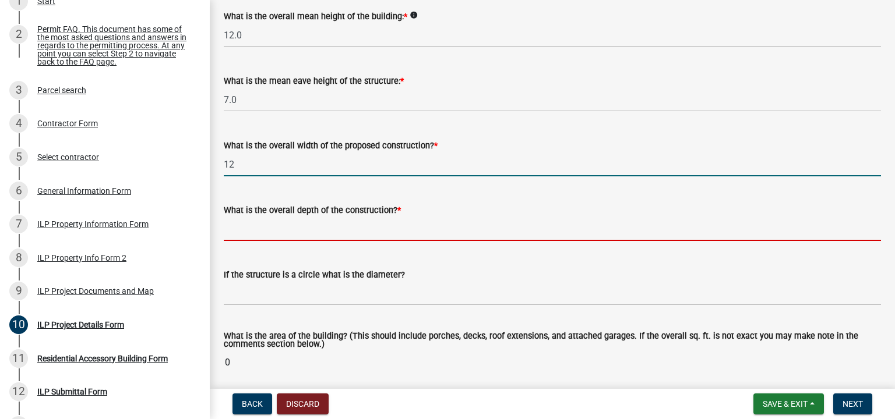
type input "12.00"
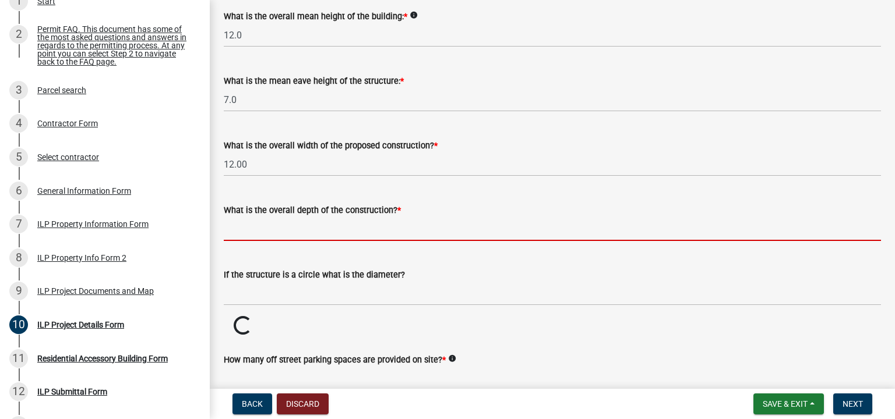
click at [248, 234] on input "text" at bounding box center [552, 229] width 657 height 24
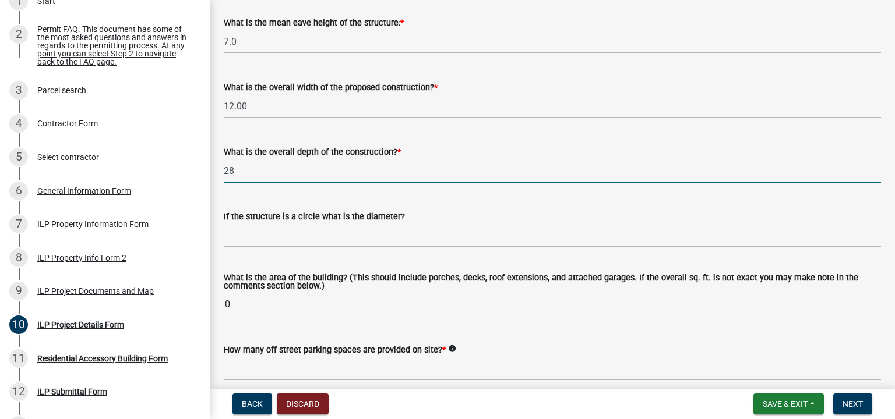
scroll to position [583, 0]
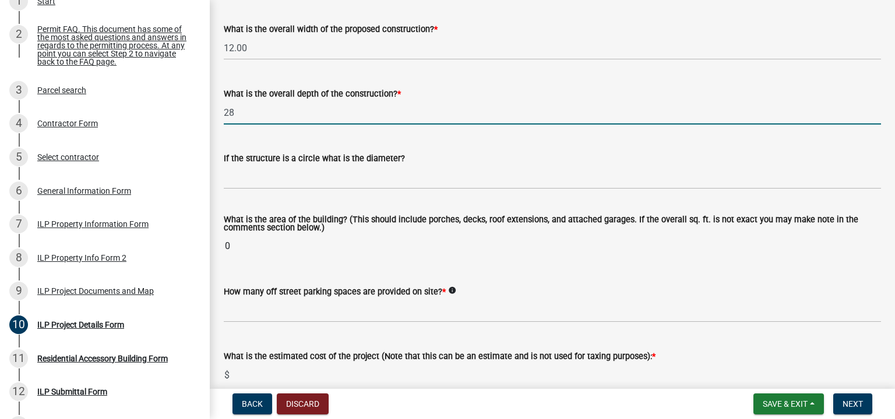
type input "28.00"
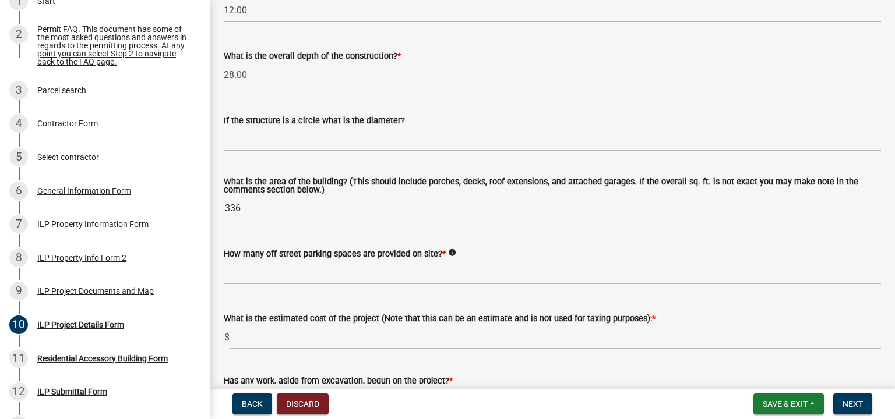
scroll to position [641, 0]
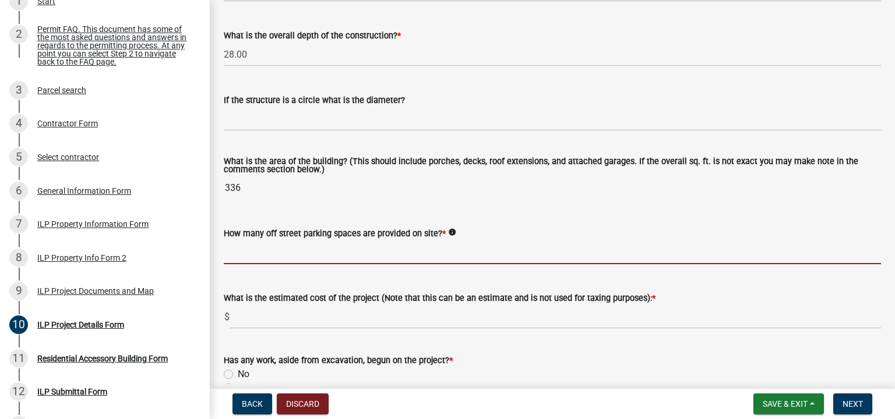
click at [311, 256] on input "text" at bounding box center [552, 253] width 657 height 24
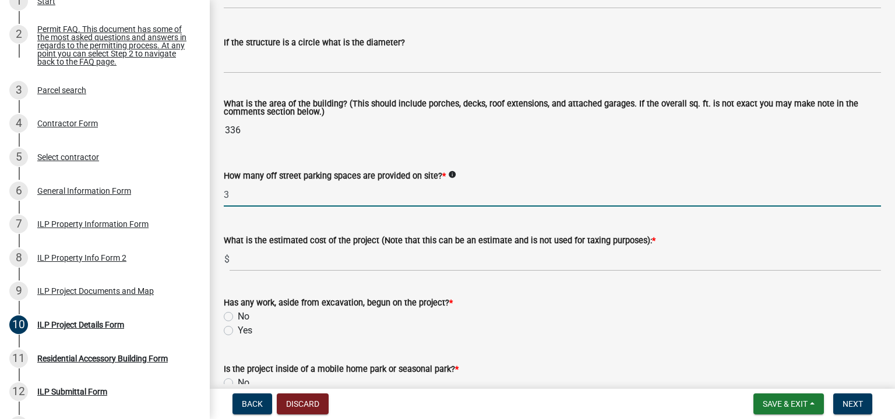
scroll to position [699, 0]
type input "3"
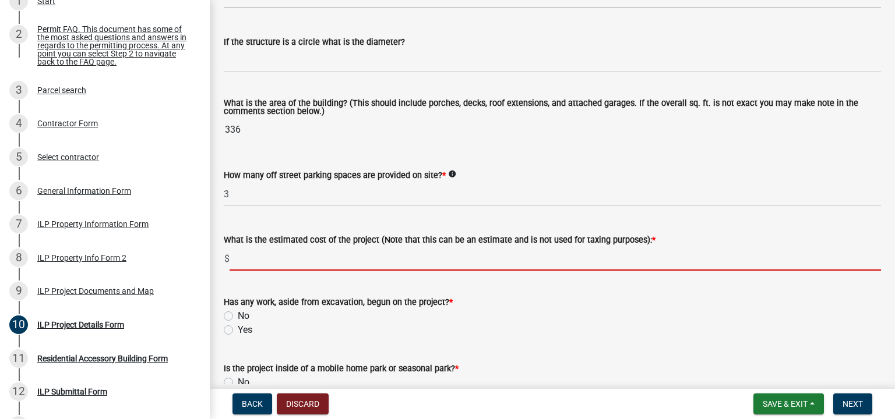
click at [238, 262] on input "text" at bounding box center [555, 259] width 651 height 24
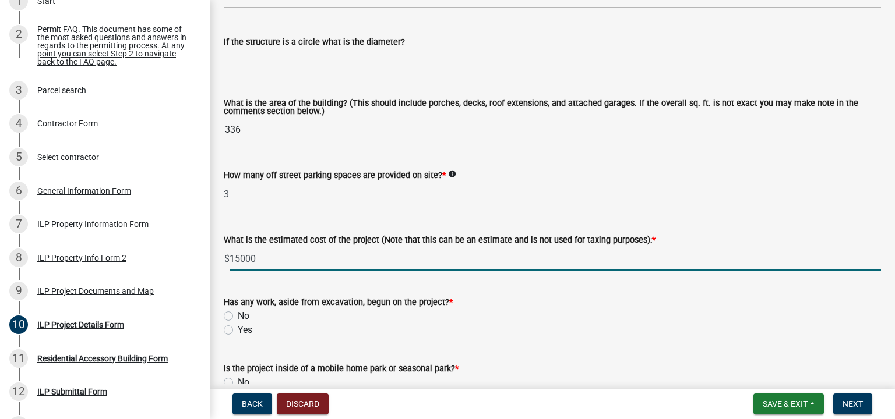
type input "15000"
click at [238, 319] on label "No" at bounding box center [244, 316] width 12 height 14
click at [238, 317] on input "No" at bounding box center [242, 313] width 8 height 8
radio input "true"
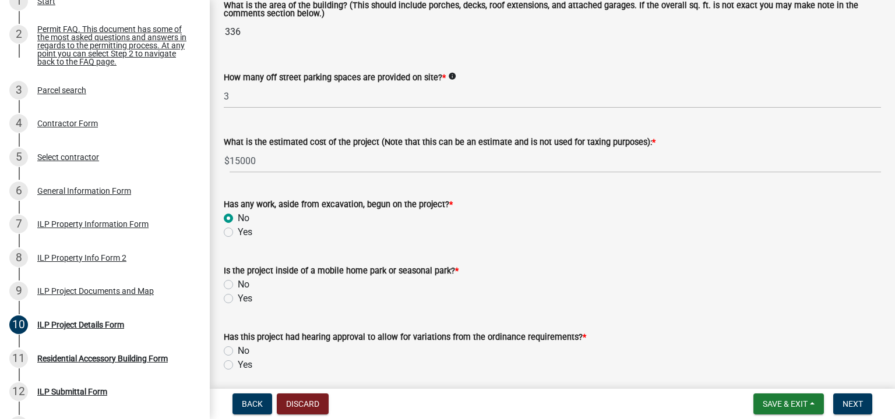
scroll to position [816, 0]
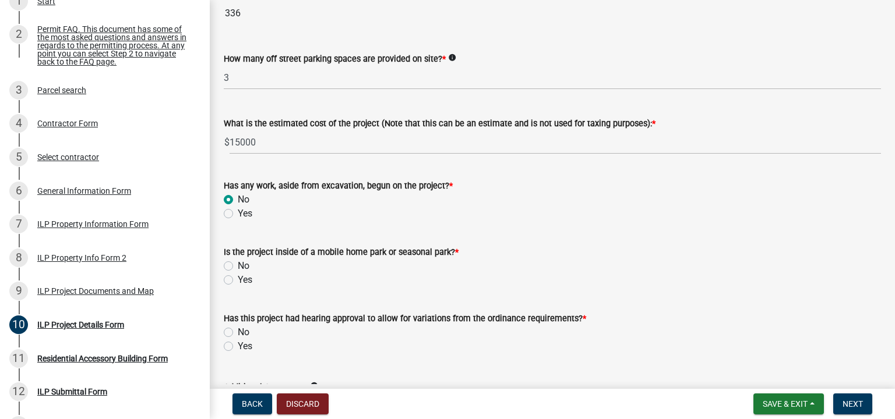
click at [238, 268] on label "No" at bounding box center [244, 266] width 12 height 14
click at [238, 267] on input "No" at bounding box center [242, 263] width 8 height 8
radio input "true"
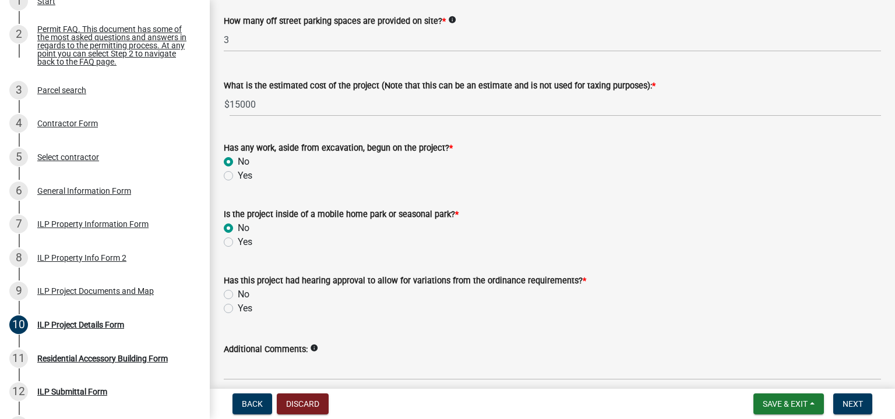
scroll to position [874, 0]
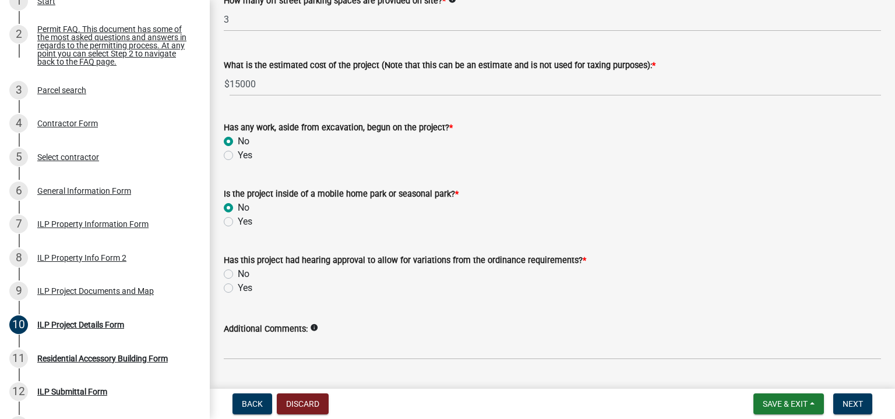
click at [238, 290] on label "Yes" at bounding box center [245, 288] width 15 height 14
click at [238, 289] on input "Yes" at bounding box center [242, 285] width 8 height 8
radio input "true"
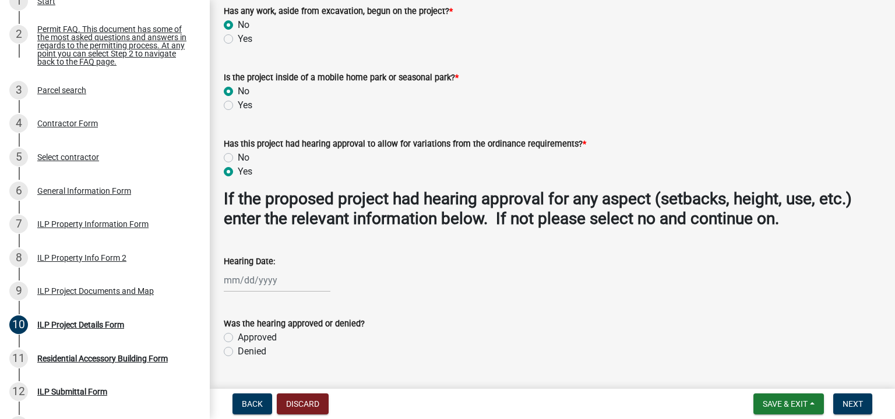
scroll to position [932, 0]
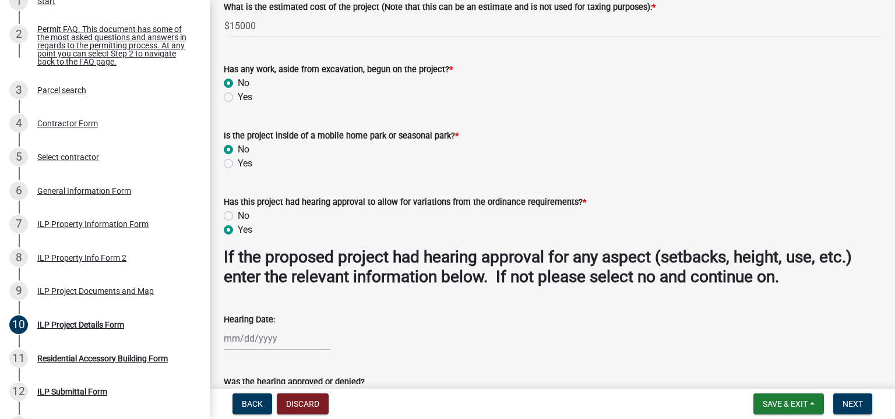
click at [238, 217] on label "No" at bounding box center [244, 216] width 12 height 14
click at [238, 217] on input "No" at bounding box center [242, 213] width 8 height 8
radio input "true"
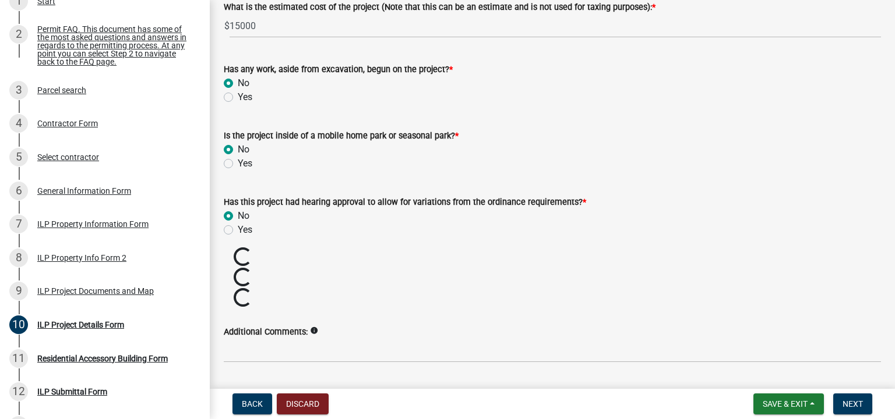
scroll to position [904, 0]
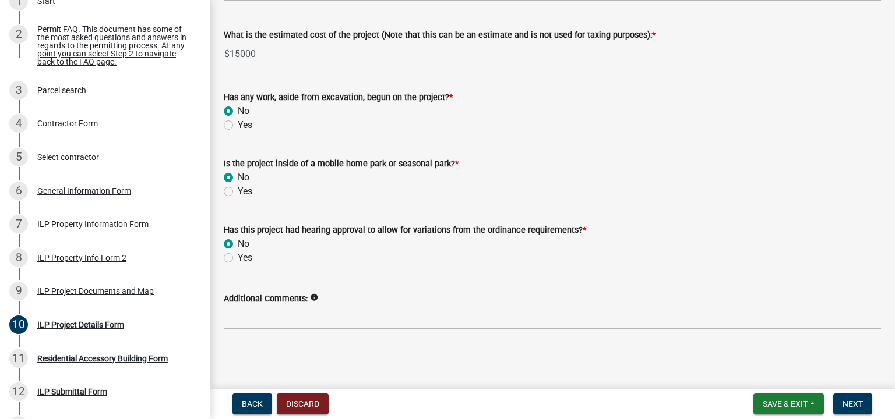
click at [350, 304] on div "Additional Comments: info" at bounding box center [552, 299] width 657 height 14
click at [856, 403] on span "Next" at bounding box center [852, 404] width 20 height 9
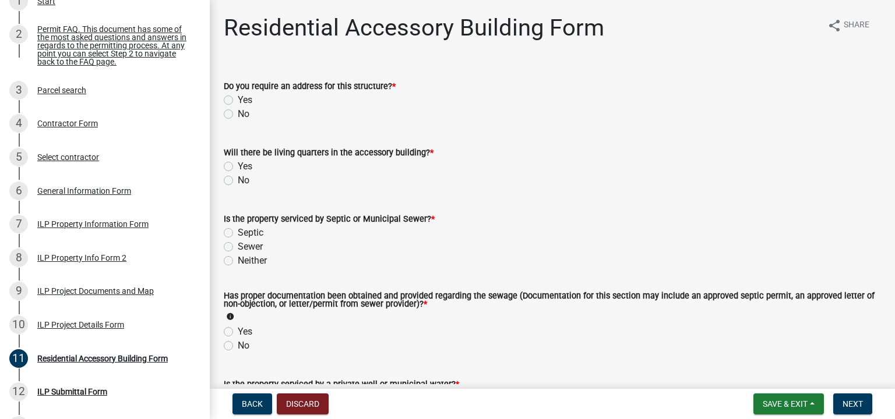
click at [238, 114] on label "No" at bounding box center [244, 114] width 12 height 14
click at [238, 114] on input "No" at bounding box center [242, 111] width 8 height 8
radio input "true"
click at [238, 180] on label "No" at bounding box center [244, 181] width 12 height 14
click at [238, 180] on input "No" at bounding box center [242, 178] width 8 height 8
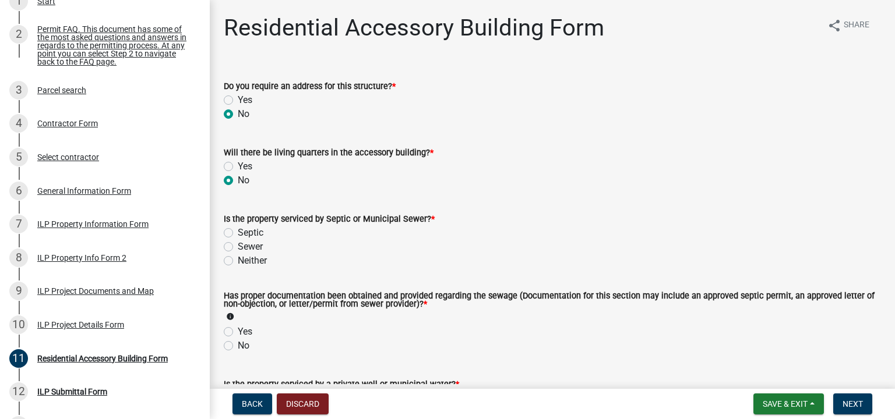
radio input "true"
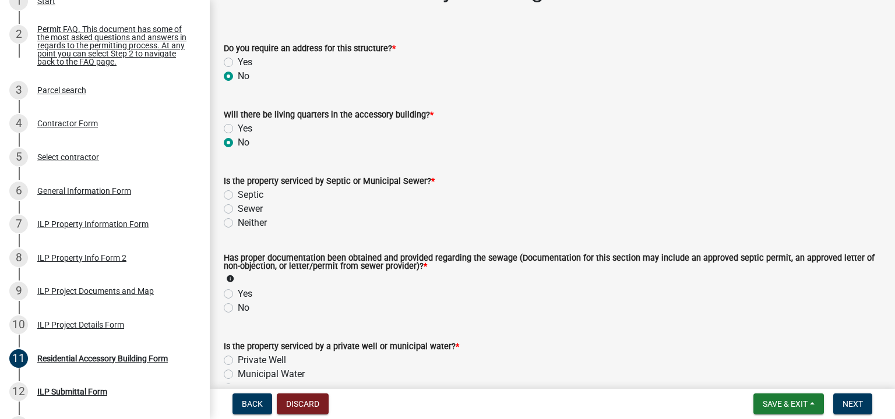
scroll to position [58, 0]
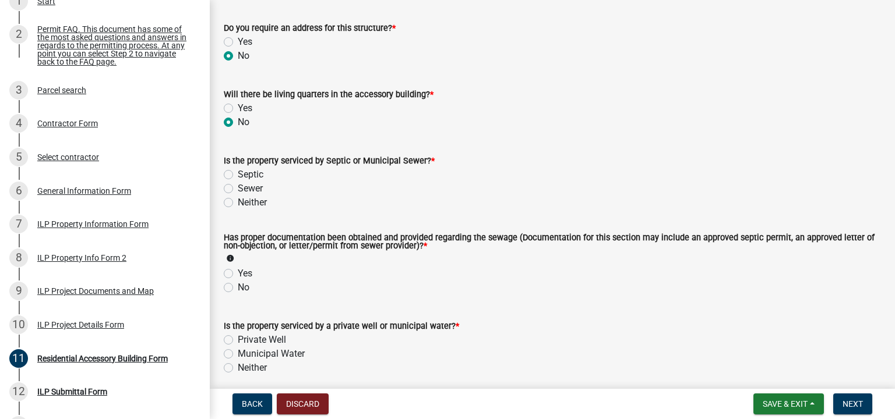
click at [238, 189] on label "Sewer" at bounding box center [250, 189] width 25 height 14
click at [238, 189] on input "Sewer" at bounding box center [242, 186] width 8 height 8
radio input "true"
click at [238, 276] on label "Yes" at bounding box center [245, 274] width 15 height 14
click at [238, 274] on input "Yes" at bounding box center [242, 271] width 8 height 8
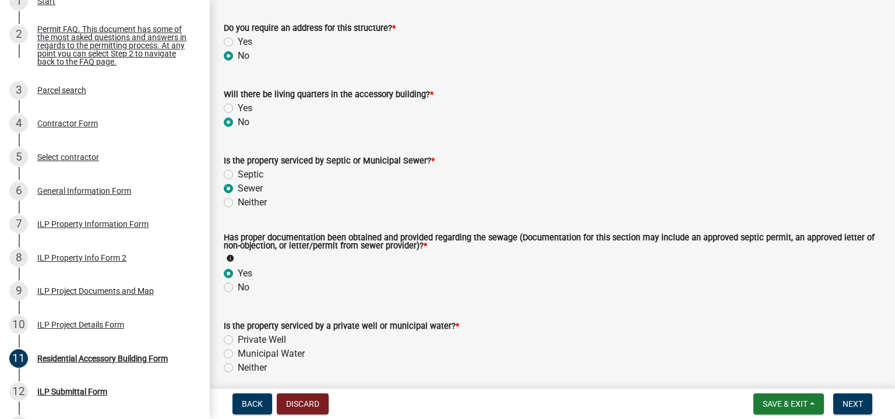
radio input "true"
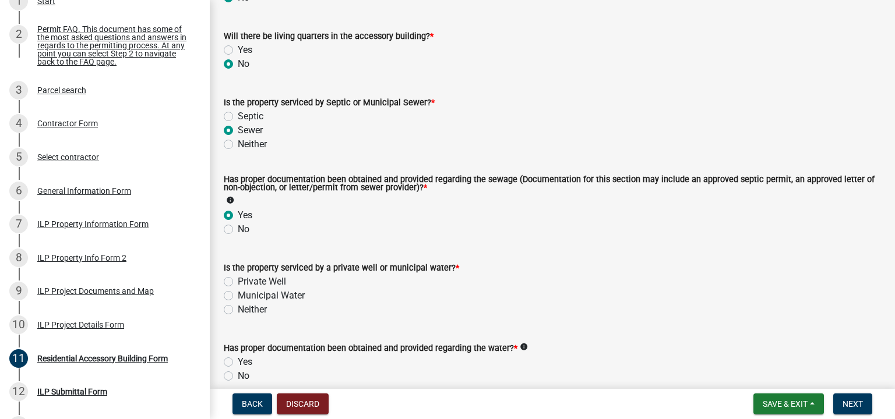
scroll to position [175, 0]
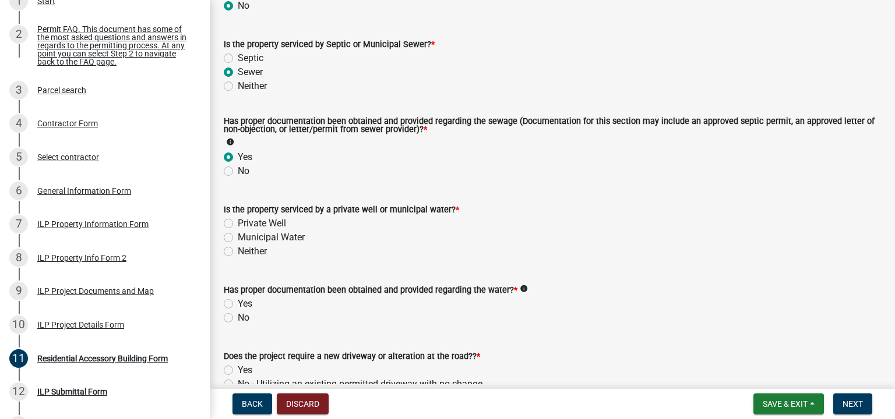
click at [238, 225] on label "Private Well" at bounding box center [262, 224] width 48 height 14
click at [238, 224] on input "Private Well" at bounding box center [242, 221] width 8 height 8
radio input "true"
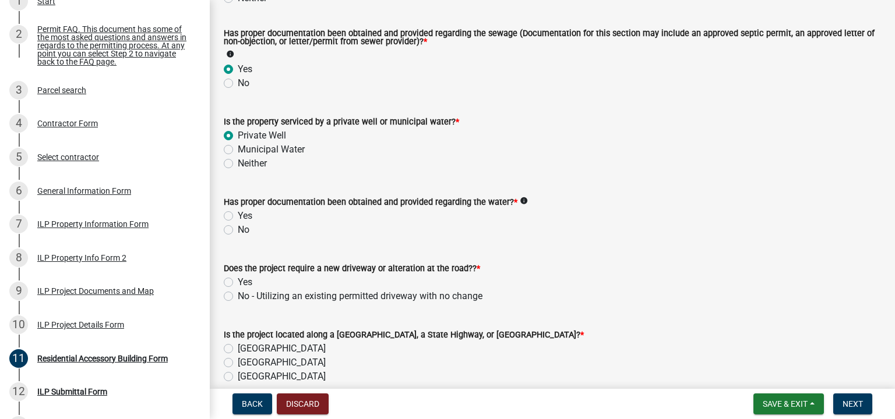
scroll to position [291, 0]
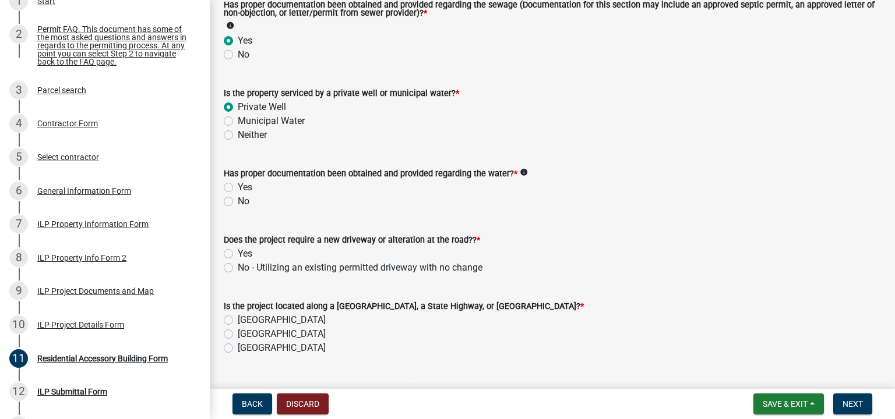
click at [238, 187] on label "Yes" at bounding box center [245, 188] width 15 height 14
click at [238, 187] on input "Yes" at bounding box center [242, 185] width 8 height 8
radio input "true"
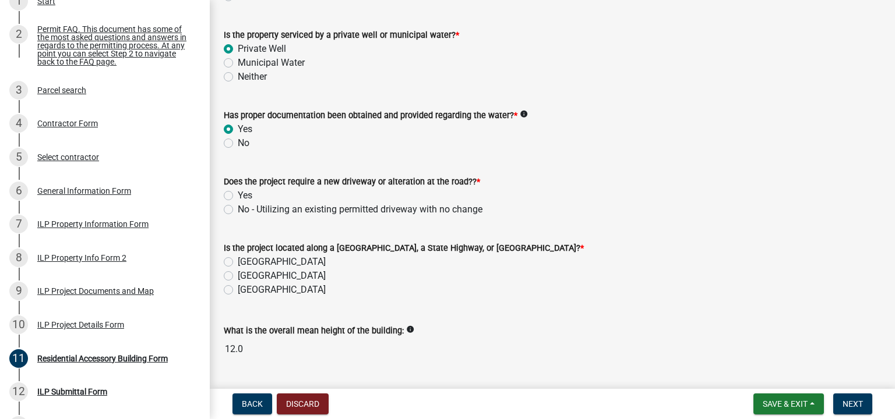
click at [238, 211] on label "No - Utilizing an existing permitted driveway with no change" at bounding box center [360, 210] width 245 height 14
click at [238, 210] on input "No - Utilizing an existing permitted driveway with no change" at bounding box center [242, 207] width 8 height 8
radio input "true"
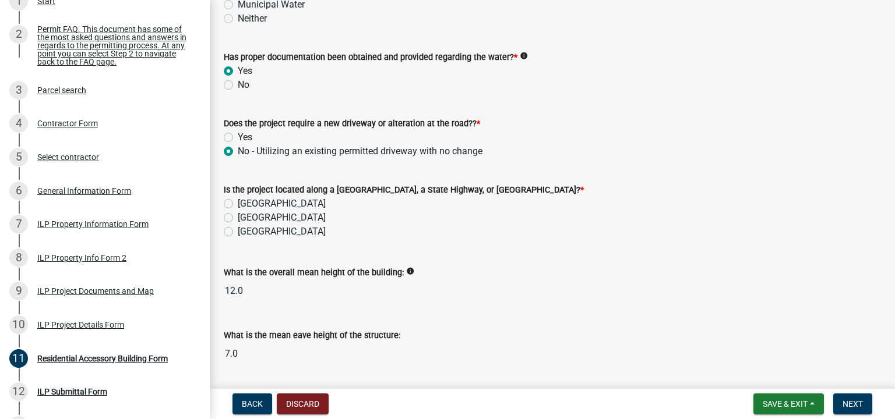
click at [238, 205] on label "[GEOGRAPHIC_DATA]" at bounding box center [282, 204] width 88 height 14
click at [238, 204] on input "[GEOGRAPHIC_DATA]" at bounding box center [242, 201] width 8 height 8
radio input "true"
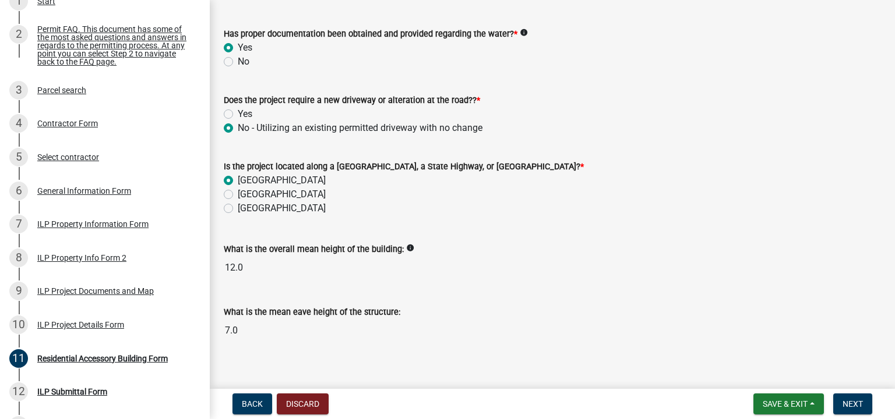
scroll to position [444, 0]
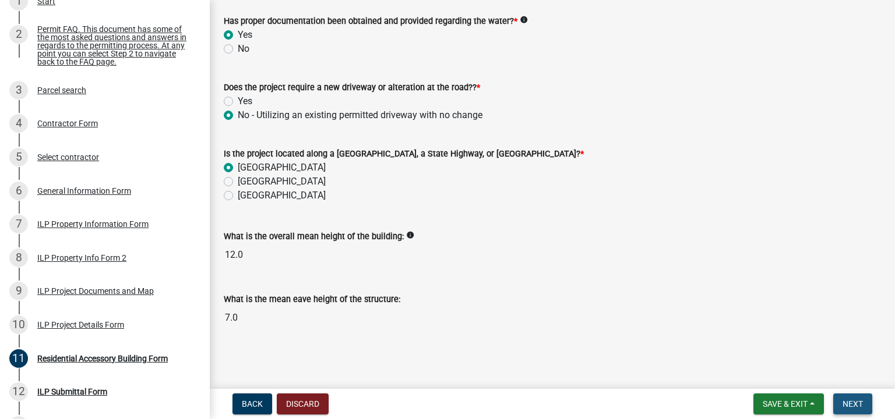
click at [849, 407] on span "Next" at bounding box center [852, 404] width 20 height 9
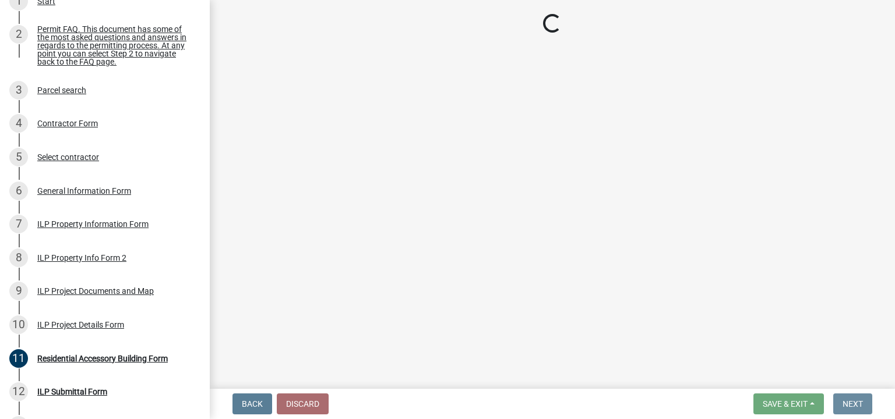
scroll to position [0, 0]
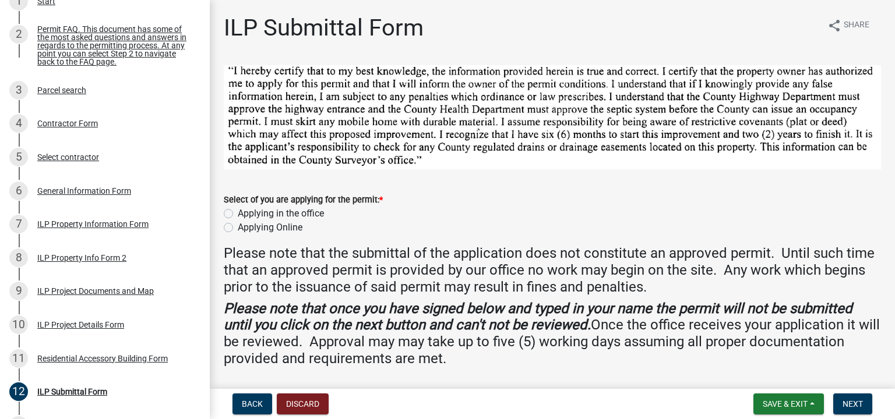
click at [238, 227] on label "Applying Online" at bounding box center [270, 228] width 65 height 14
click at [238, 227] on input "Applying Online" at bounding box center [242, 225] width 8 height 8
radio input "true"
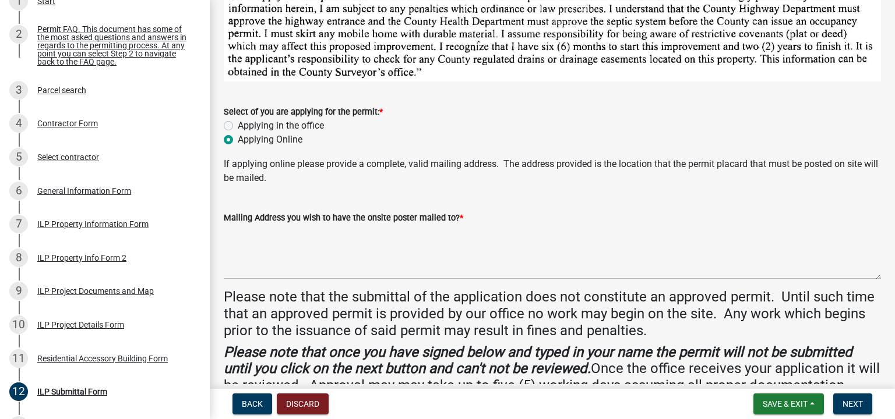
scroll to position [117, 0]
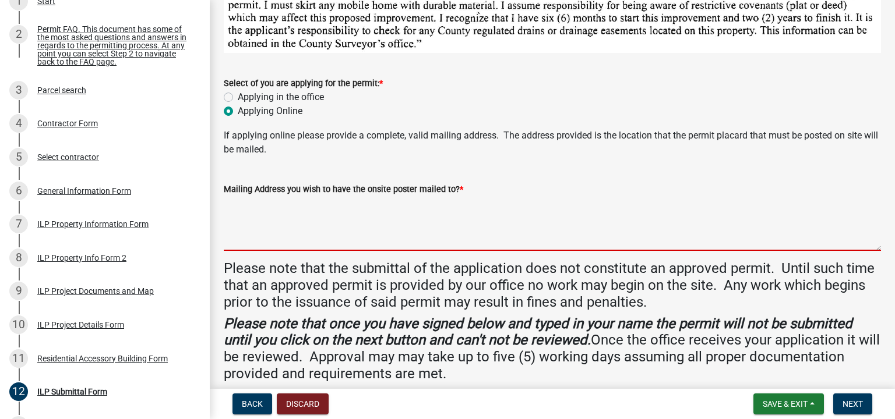
click at [258, 215] on textarea "Mailing Address you wish to have the onsite poster mailed to? *" at bounding box center [552, 223] width 657 height 55
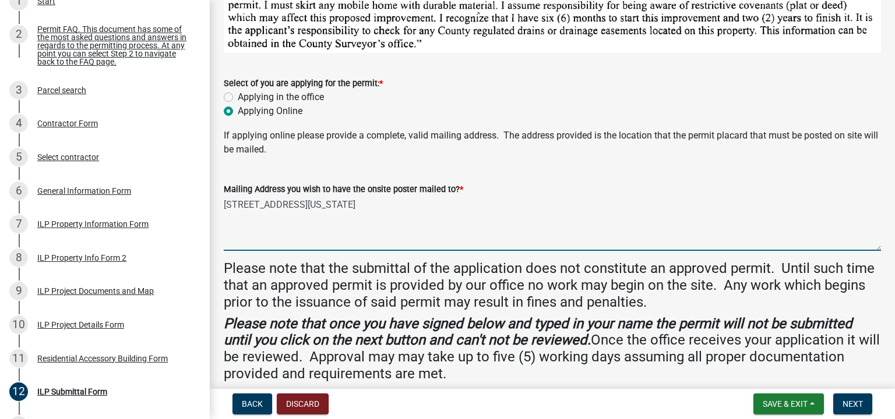
click at [493, 217] on textarea "[STREET_ADDRESS][US_STATE]" at bounding box center [552, 223] width 657 height 55
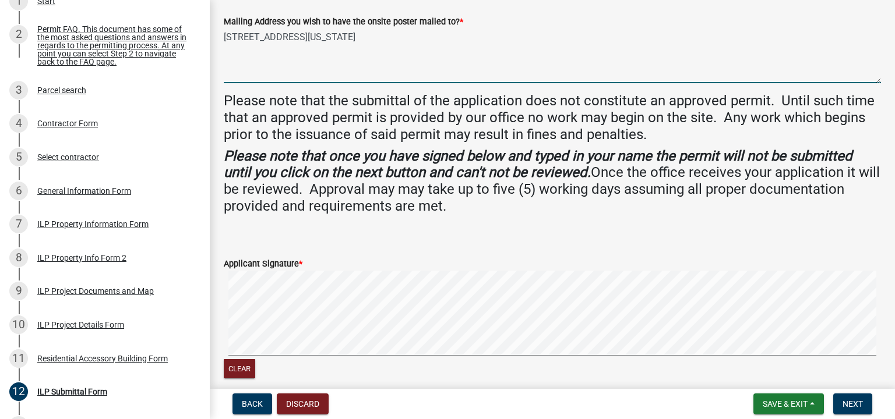
scroll to position [291, 0]
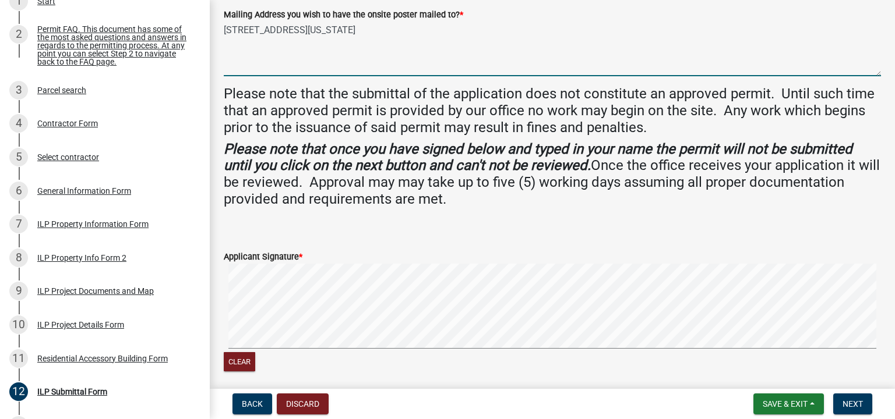
type textarea "[STREET_ADDRESS][US_STATE]"
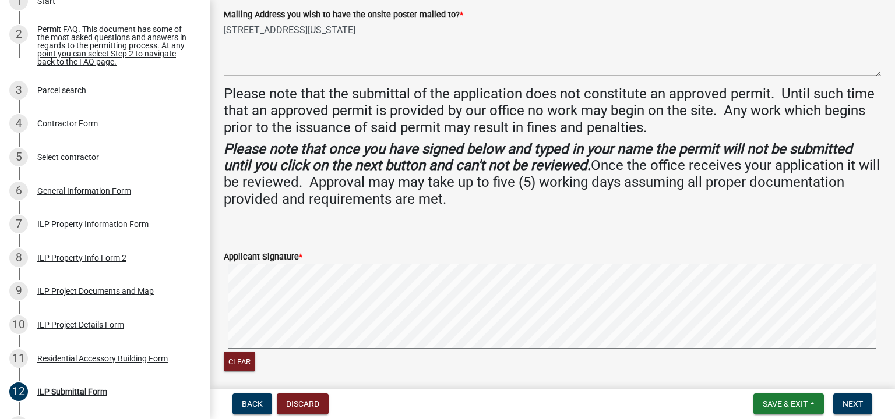
click at [307, 259] on div "Applicant Signature *" at bounding box center [552, 257] width 657 height 14
click at [283, 254] on label "Applicant Signature *" at bounding box center [263, 257] width 79 height 8
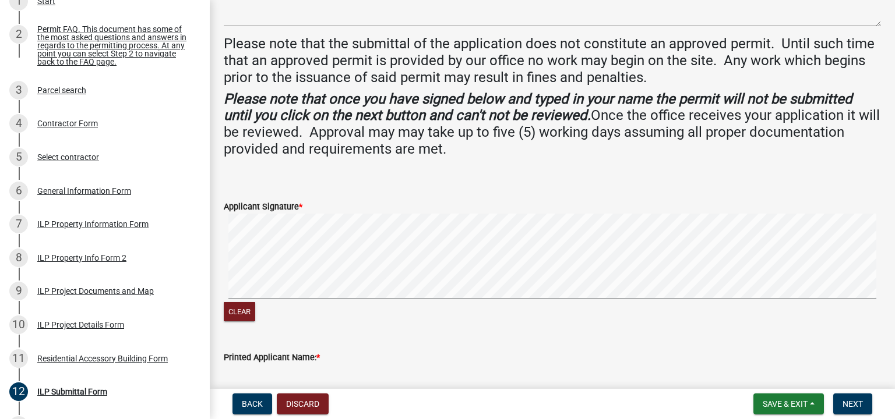
scroll to position [461, 0]
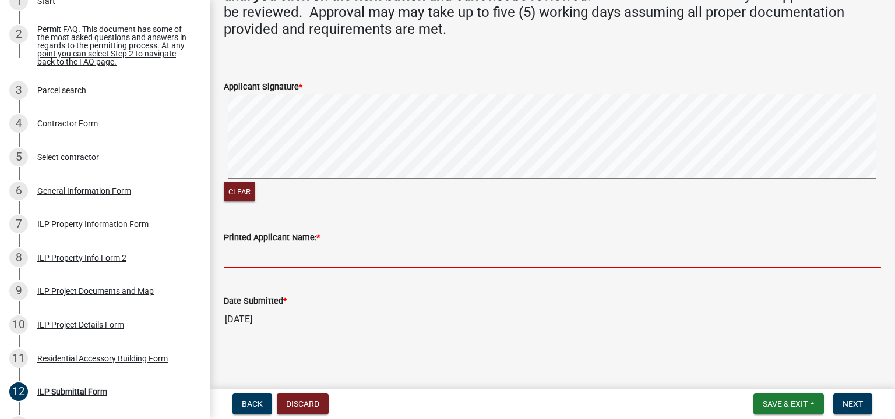
click at [308, 254] on input "Printed Applicant Name: *" at bounding box center [552, 257] width 657 height 24
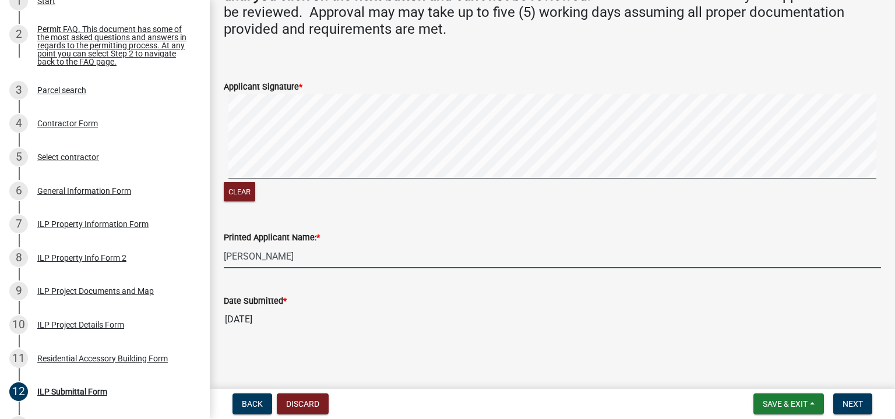
click at [263, 257] on input "Daniel J kerlin" at bounding box center [552, 257] width 657 height 24
type input "[PERSON_NAME]"
click at [853, 405] on span "Next" at bounding box center [852, 404] width 20 height 9
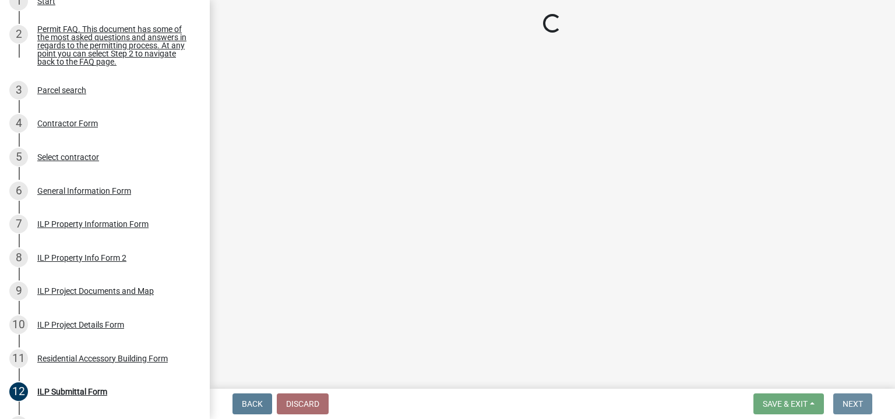
scroll to position [0, 0]
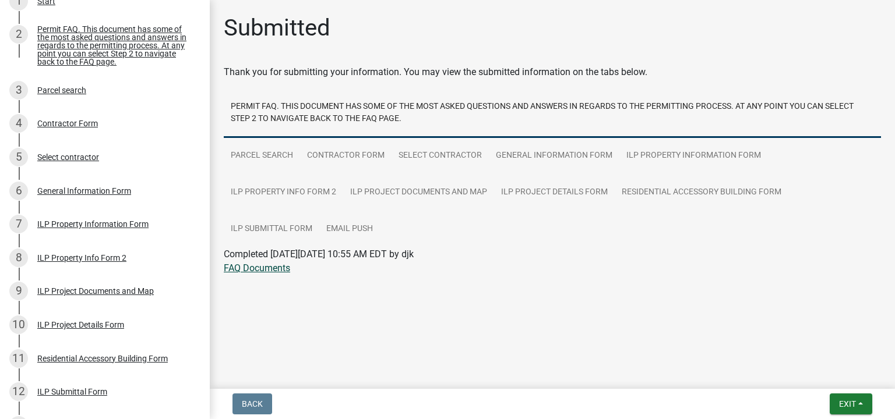
click at [264, 271] on link "FAQ Documents" at bounding box center [257, 268] width 66 height 11
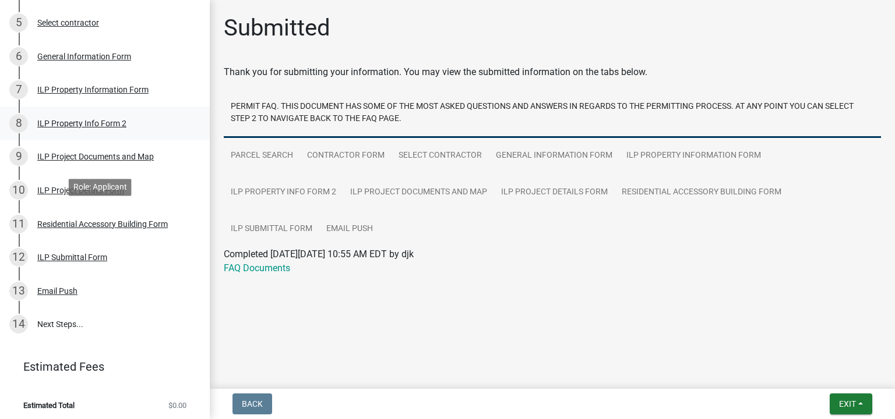
scroll to position [319, 0]
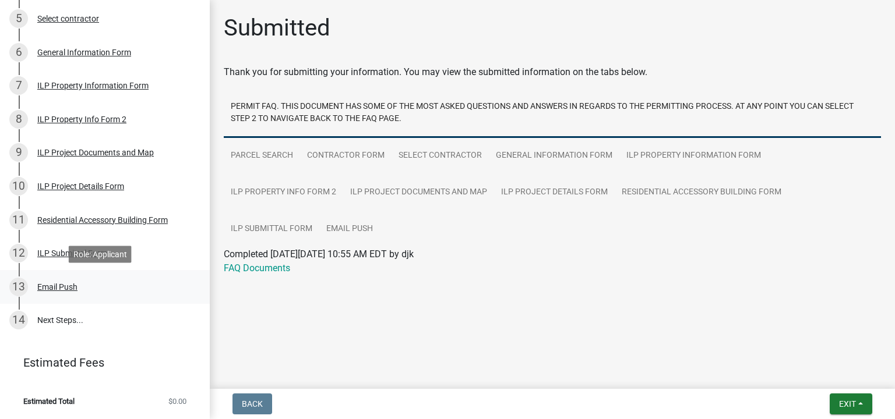
click at [61, 285] on div "Email Push" at bounding box center [57, 287] width 40 height 8
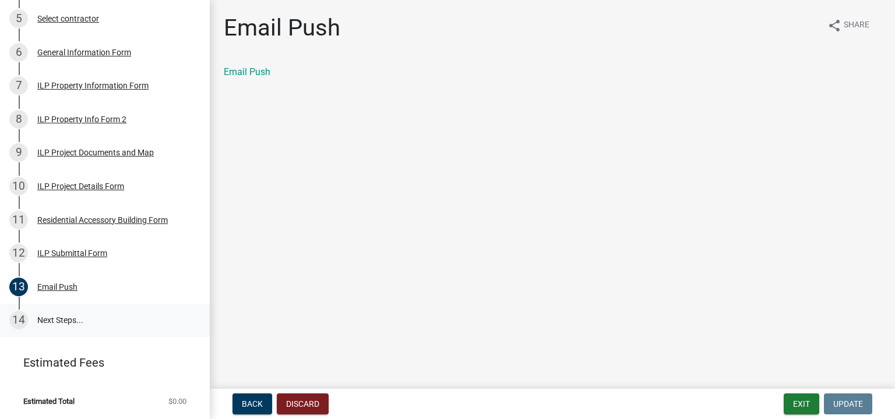
click at [57, 320] on link "14 Next Steps..." at bounding box center [105, 321] width 210 height 34
click at [16, 321] on div "14" at bounding box center [18, 320] width 19 height 19
click at [35, 317] on link "14 Next Steps..." at bounding box center [105, 321] width 210 height 34
click at [21, 320] on div "14" at bounding box center [18, 320] width 19 height 19
click at [93, 399] on li "Estimated Total $0.00" at bounding box center [105, 402] width 210 height 26
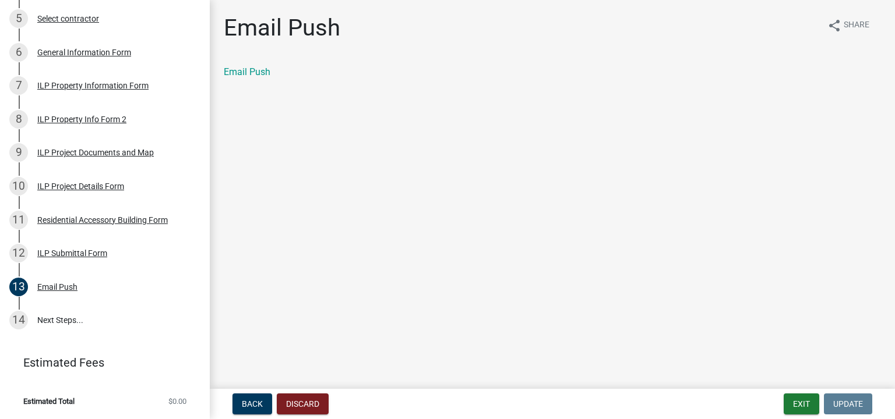
click at [103, 362] on link "Estimated Fees" at bounding box center [100, 362] width 182 height 23
click at [19, 321] on div "14" at bounding box center [18, 320] width 19 height 19
